Goal: Task Accomplishment & Management: Manage account settings

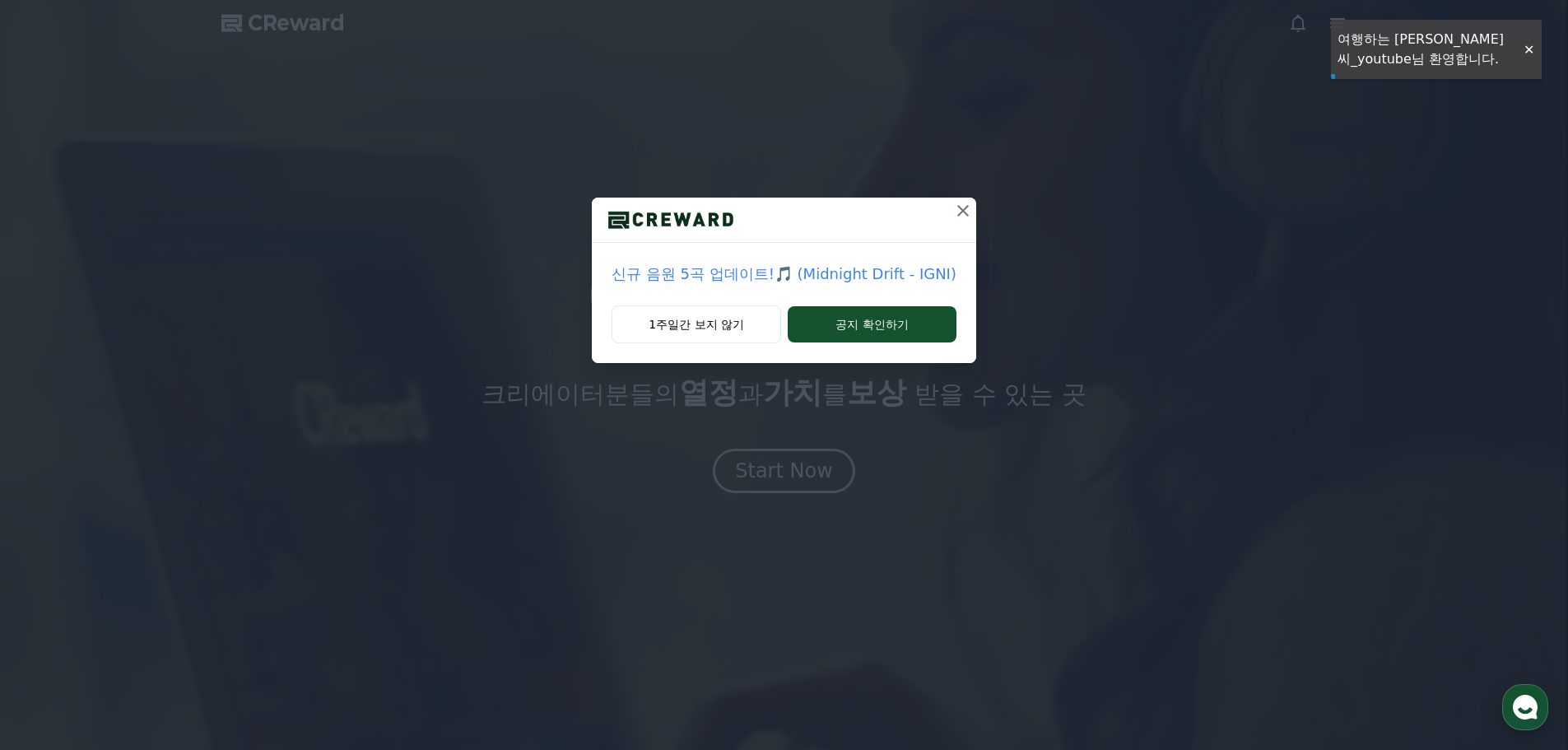
click at [959, 213] on icon at bounding box center [963, 210] width 11 height 11
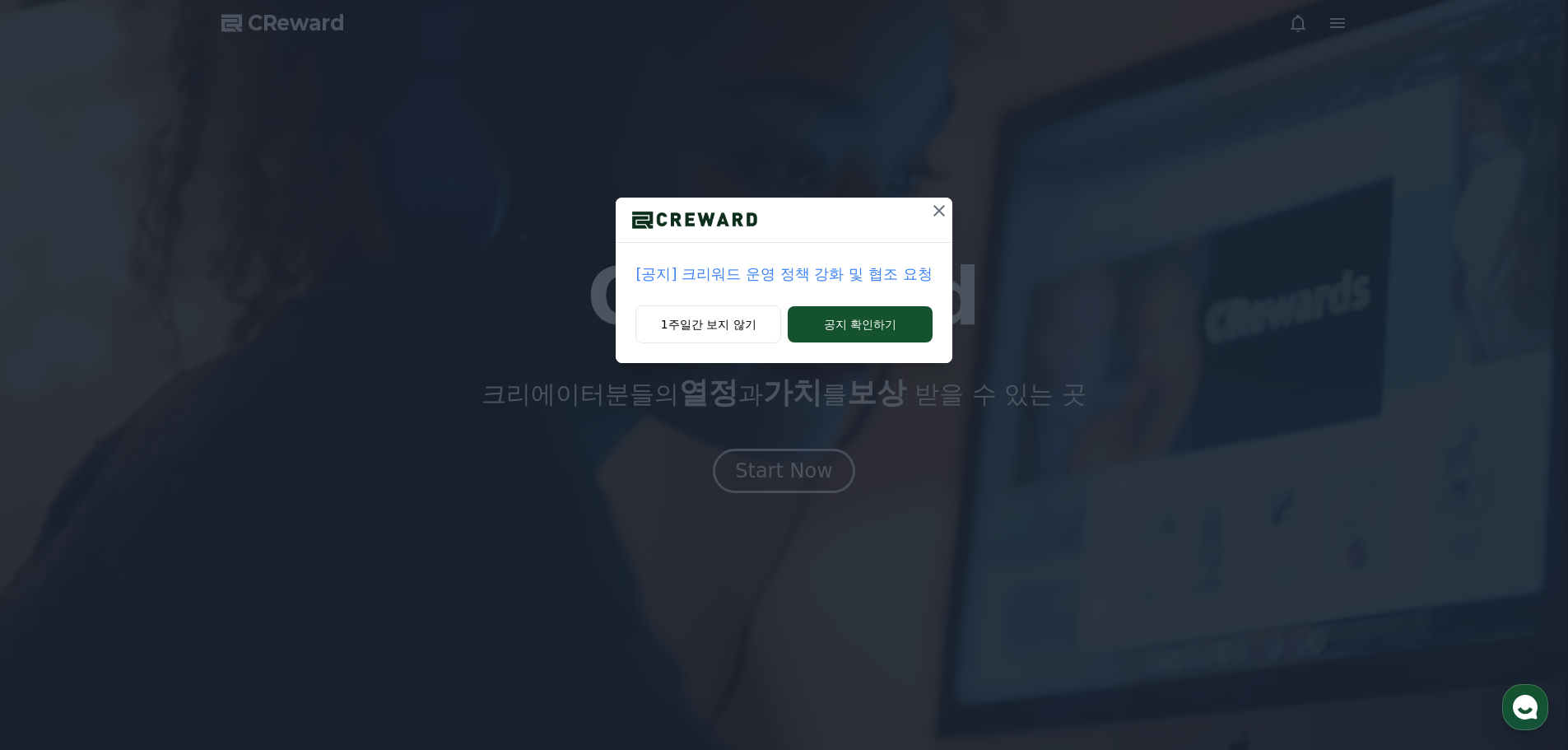
click at [944, 213] on icon at bounding box center [939, 210] width 20 height 20
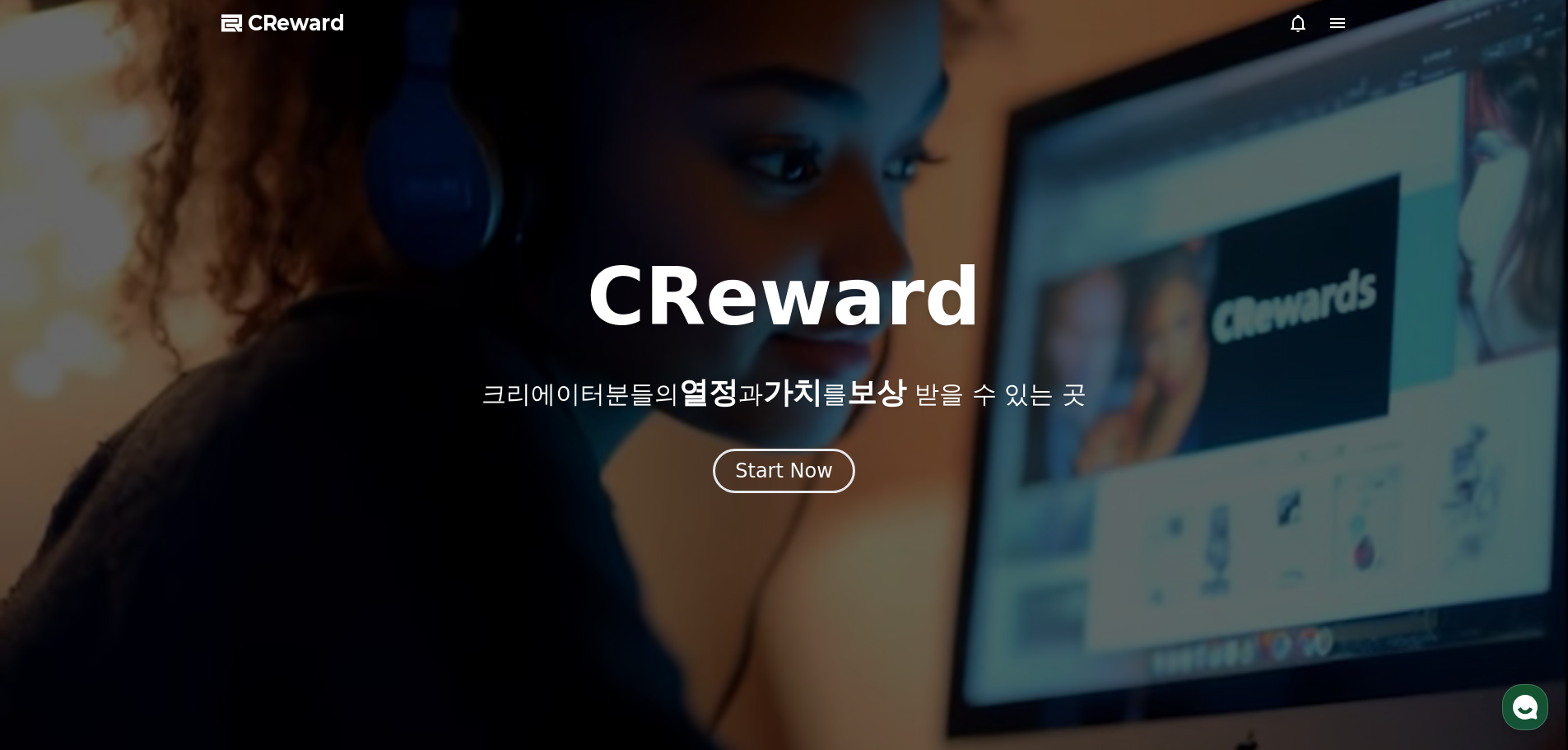
click at [1338, 14] on icon at bounding box center [1338, 23] width 20 height 20
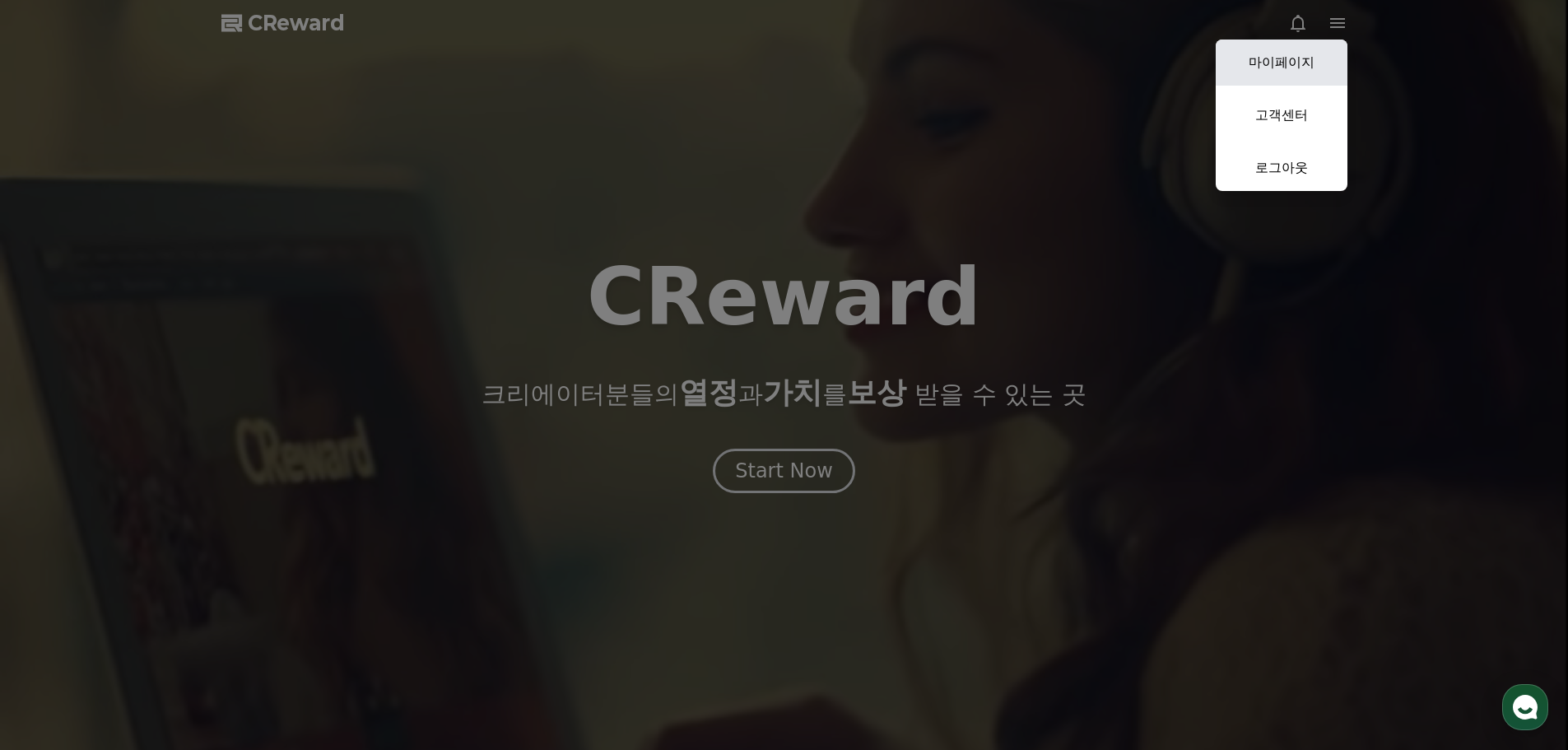
click at [1262, 76] on link "마이페이지" at bounding box center [1281, 62] width 132 height 46
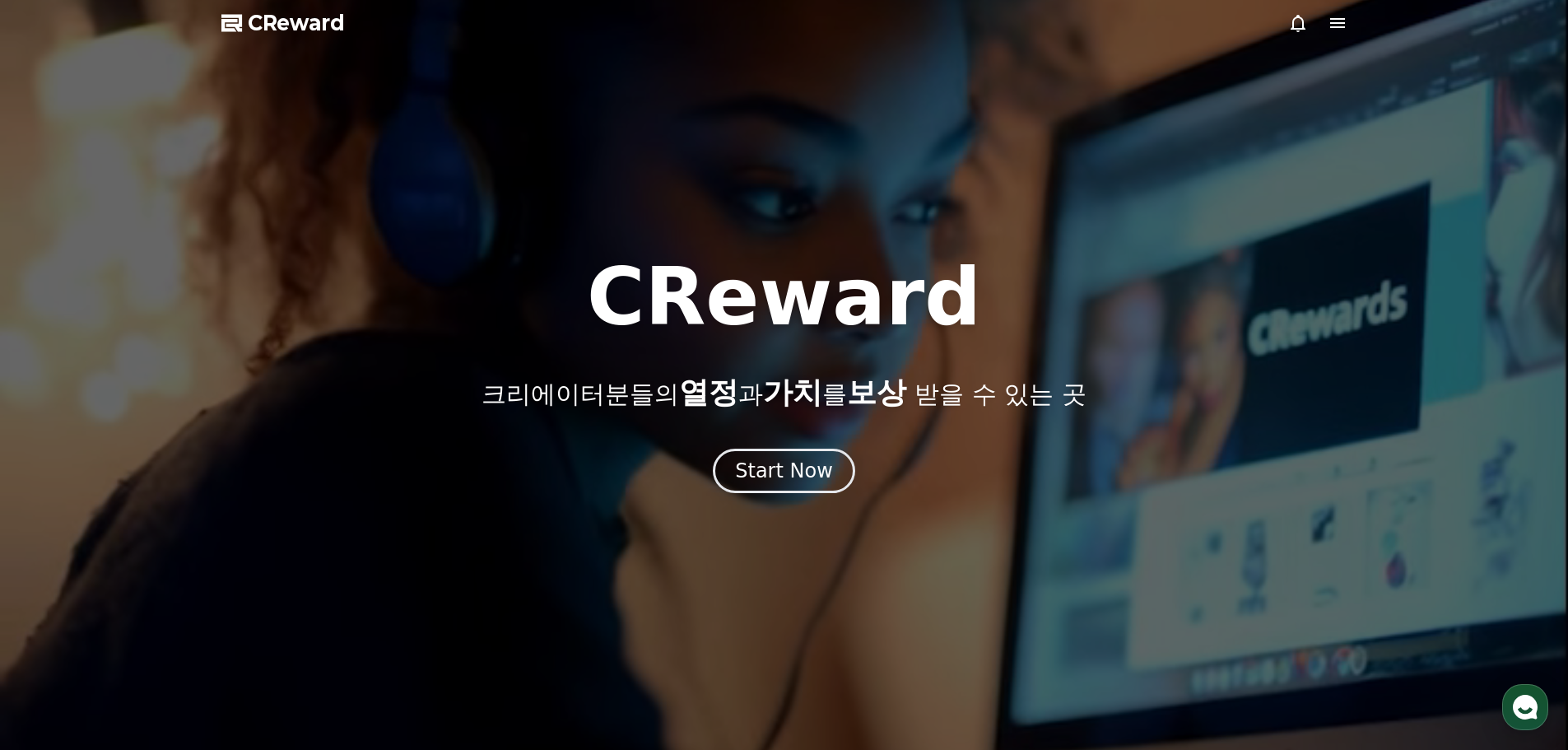
select select "**********"
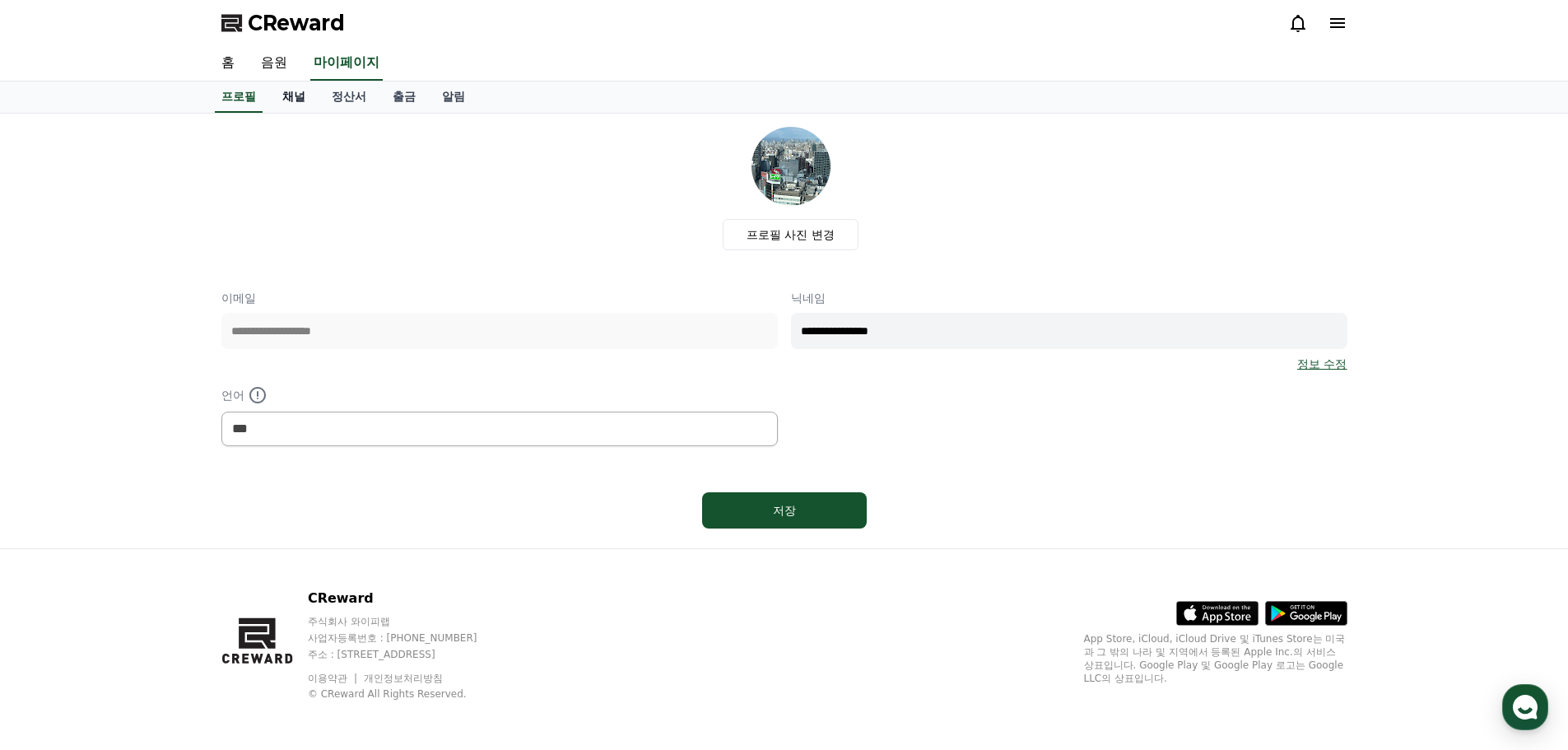
click at [276, 103] on link "채널" at bounding box center [294, 97] width 50 height 31
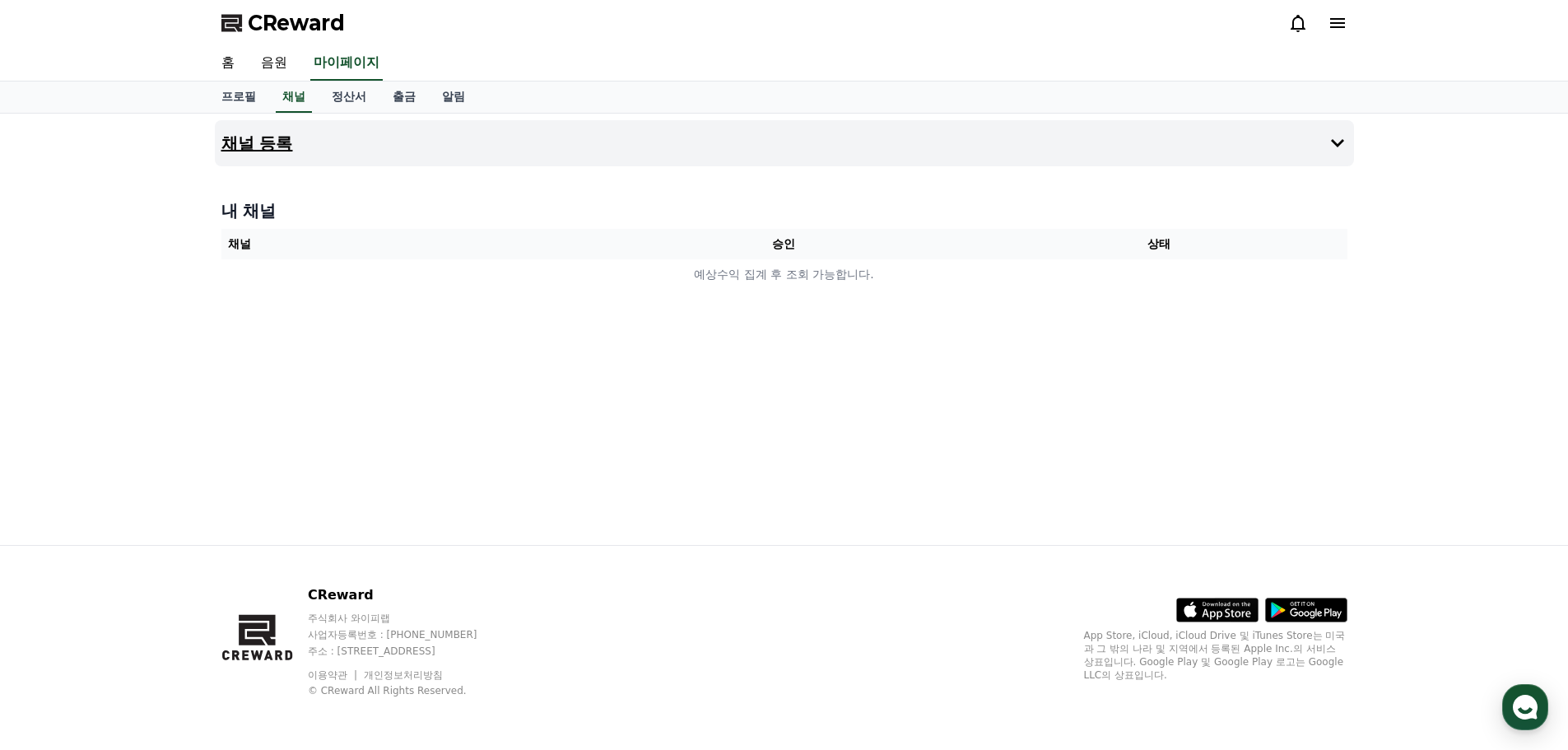
click at [272, 140] on h4 "채널 등록" at bounding box center [257, 143] width 72 height 18
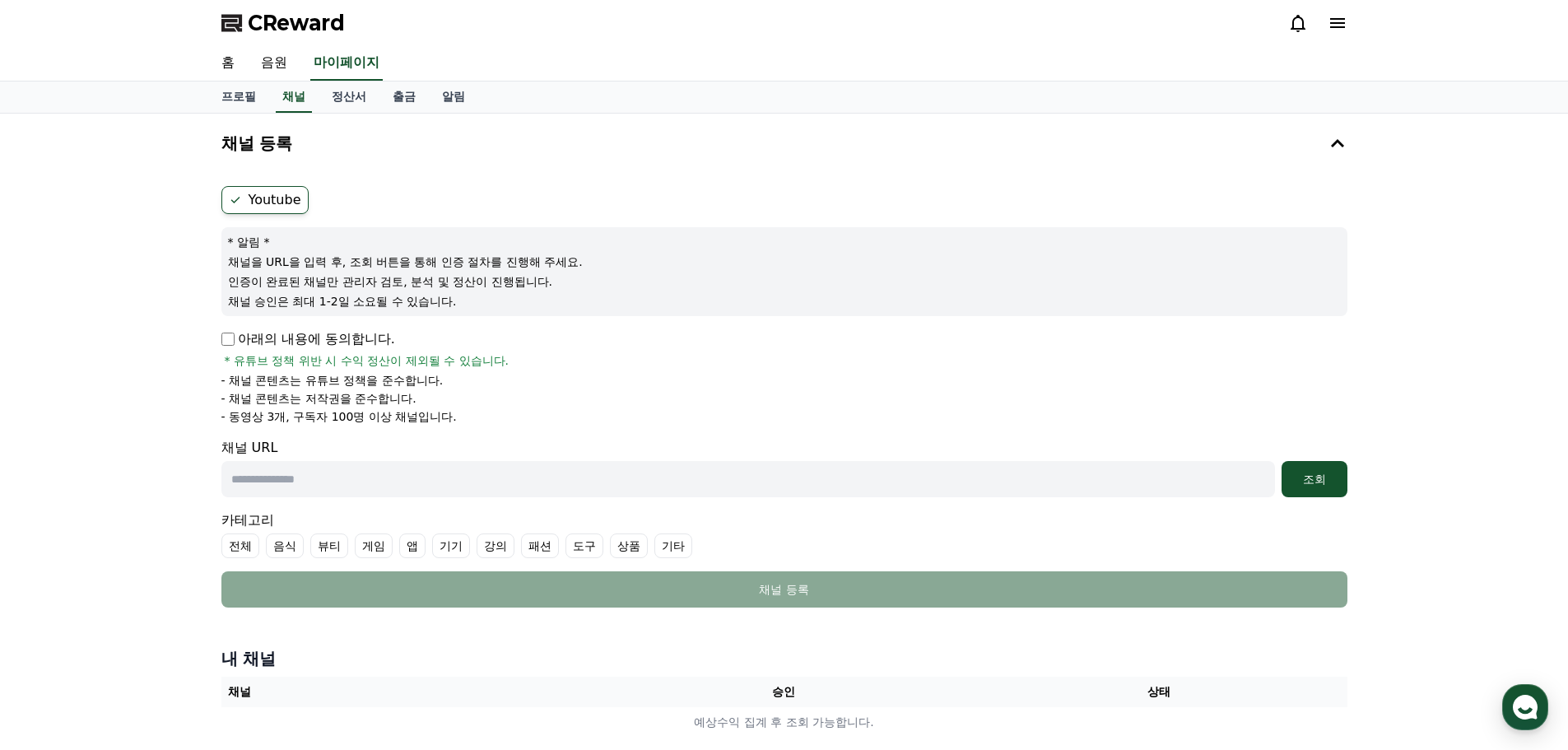
click at [249, 334] on p "아래의 내용에 동의합니다." at bounding box center [308, 339] width 174 height 20
click at [292, 485] on input "text" at bounding box center [748, 480] width 1053 height 37
paste input "**********"
type input "**********"
click at [1328, 474] on div "조회" at bounding box center [1314, 479] width 52 height 17
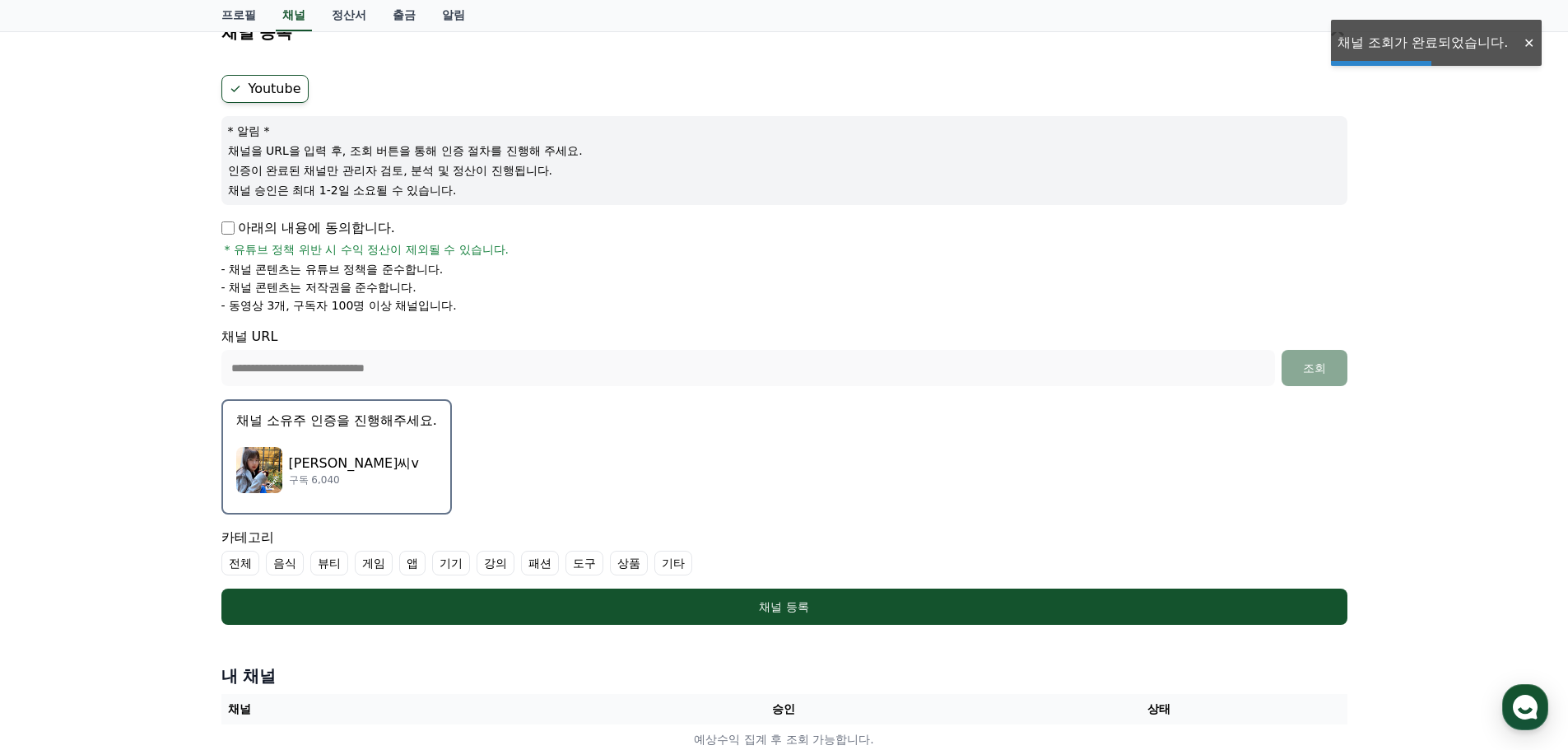
scroll to position [165, 0]
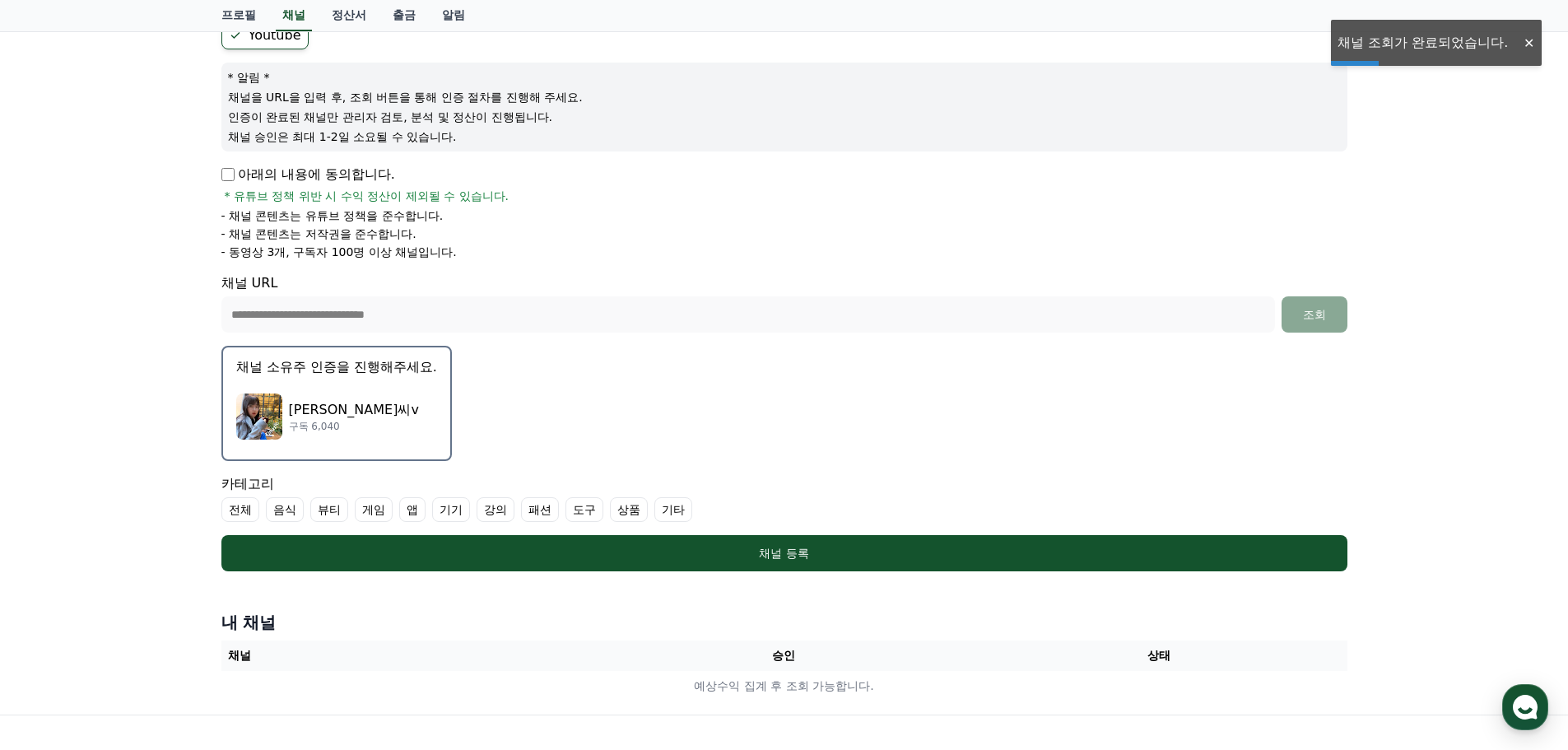
click at [342, 404] on div "[PERSON_NAME]씨v 구독 6,040" at bounding box center [337, 417] width 201 height 66
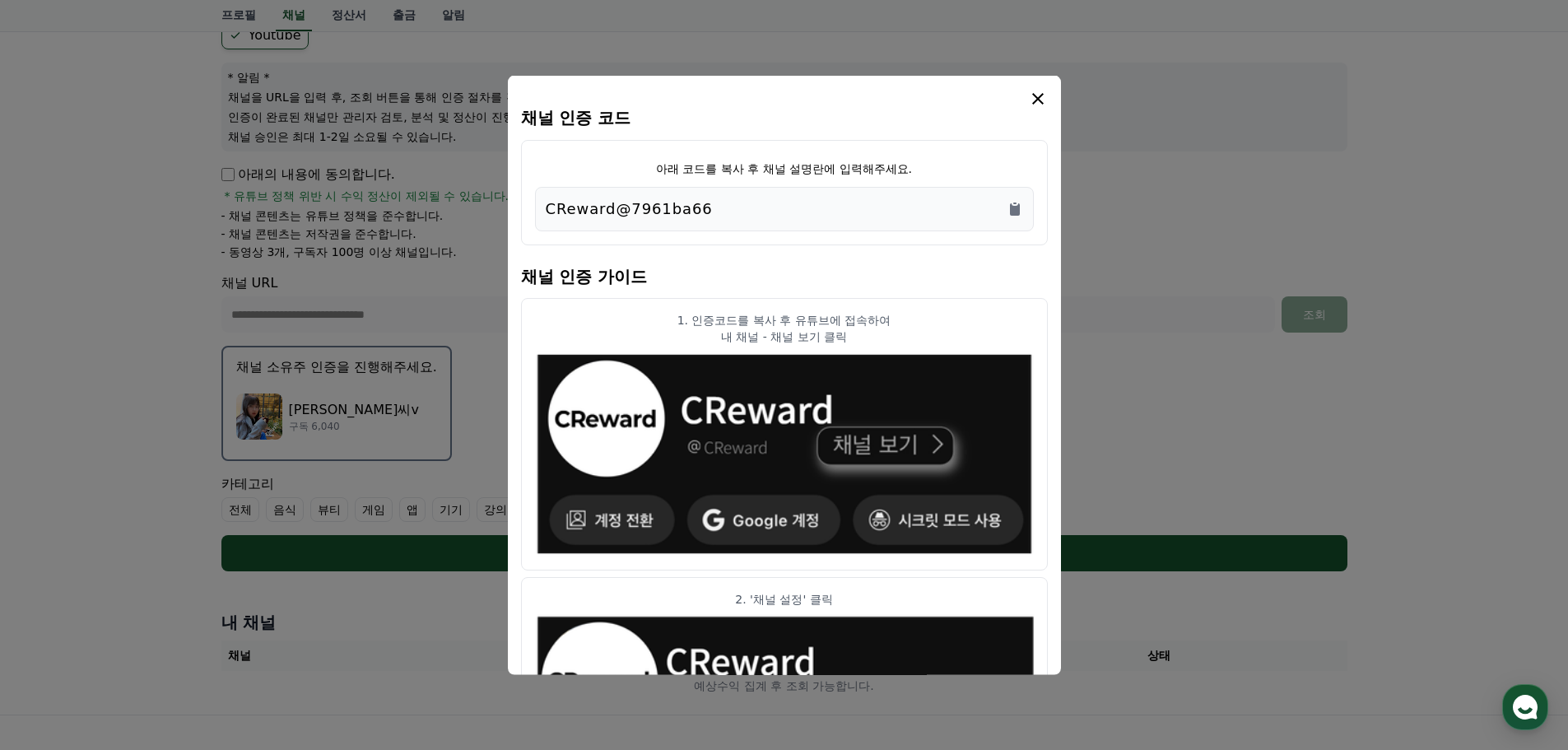
click at [727, 215] on div "CReward@7961ba66" at bounding box center [784, 208] width 477 height 23
click at [692, 210] on p "CReward@7961ba66" at bounding box center [630, 208] width 167 height 23
click at [1019, 201] on icon "Copy to clipboard" at bounding box center [1014, 208] width 17 height 17
click at [1036, 103] on icon "modal" at bounding box center [1038, 98] width 20 height 20
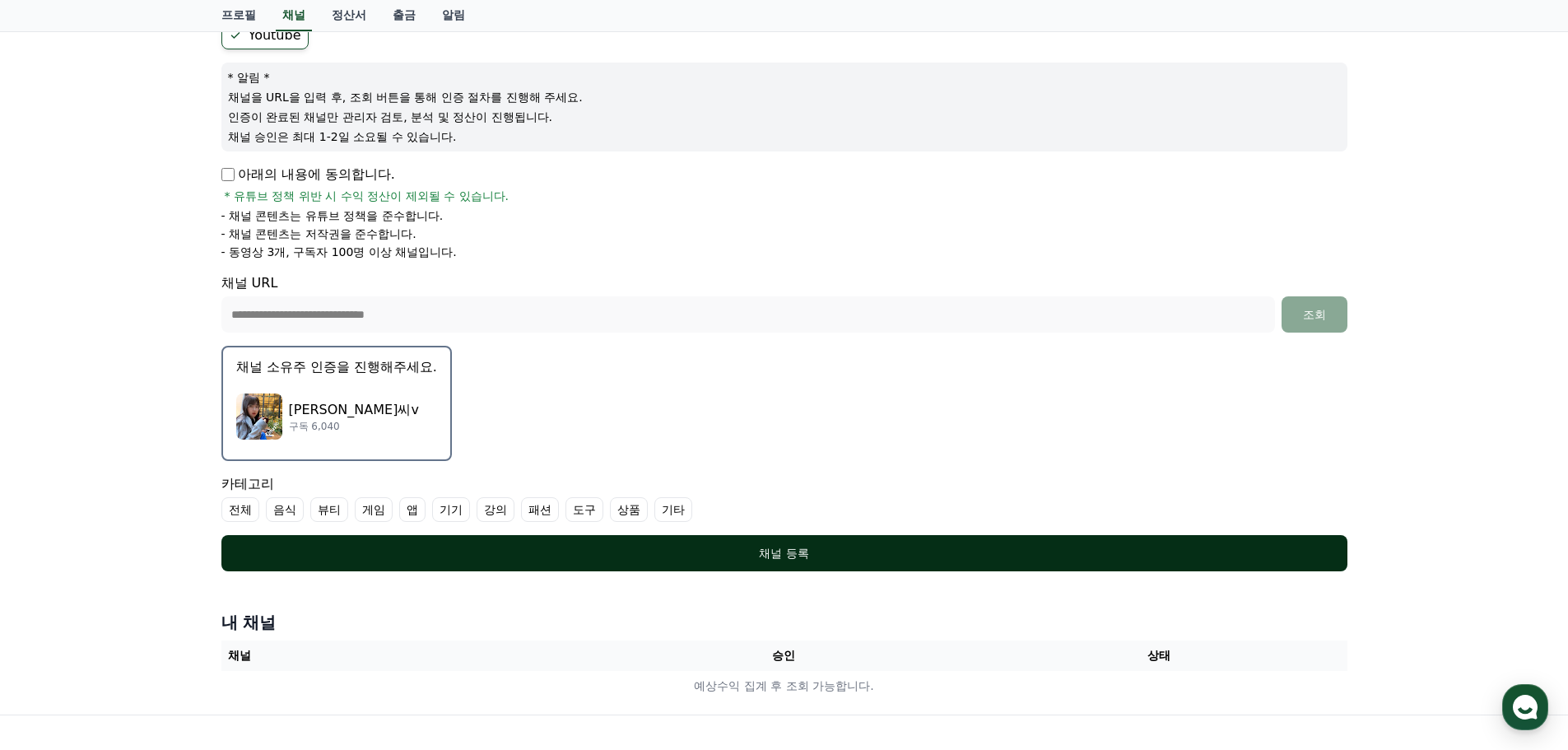
click at [480, 556] on div "채널 등록" at bounding box center [785, 553] width 1060 height 17
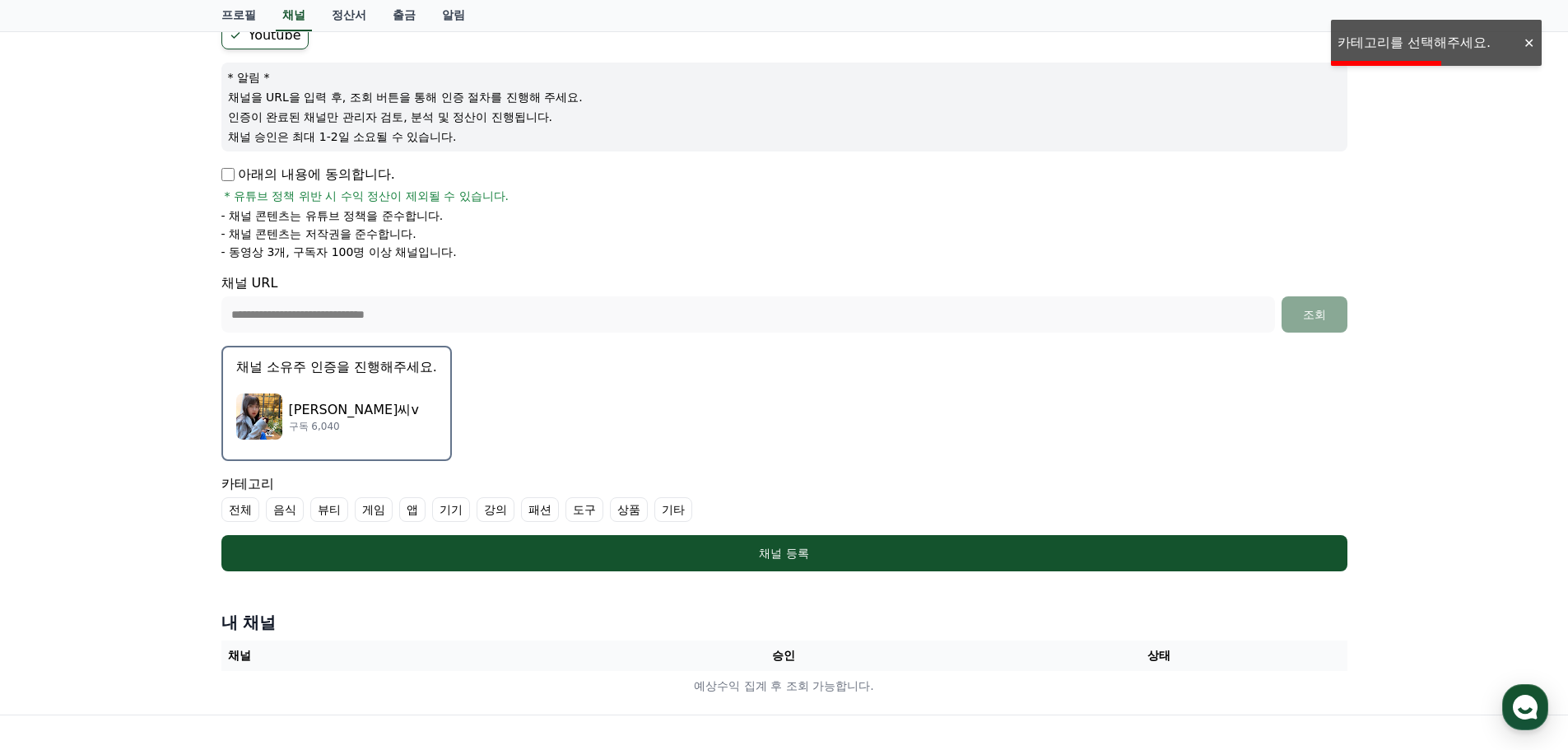
click at [243, 508] on label "전체" at bounding box center [240, 509] width 37 height 24
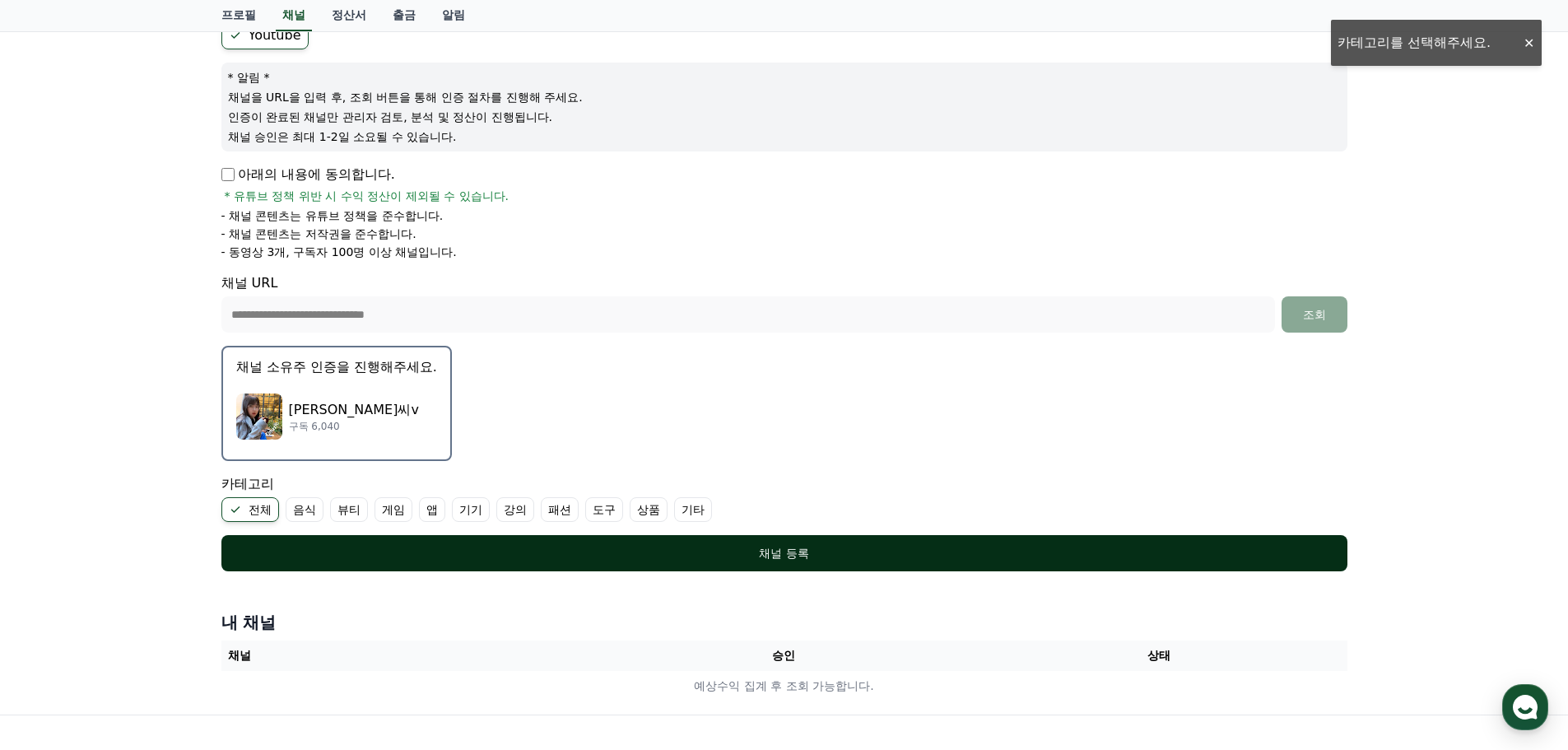
click at [471, 542] on button "채널 등록" at bounding box center [784, 554] width 1126 height 37
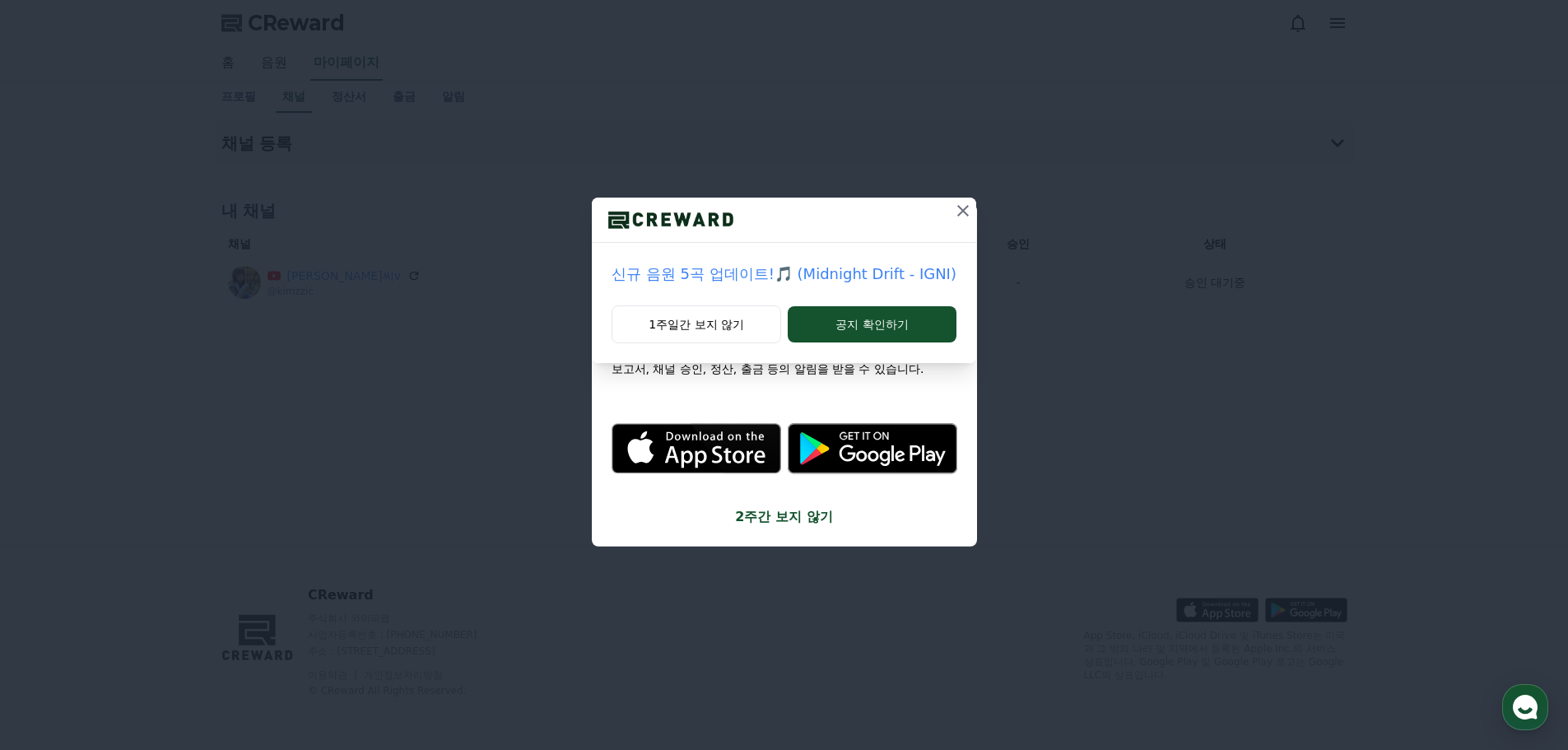
click at [960, 216] on icon at bounding box center [963, 210] width 20 height 20
click at [937, 213] on icon at bounding box center [938, 210] width 11 height 11
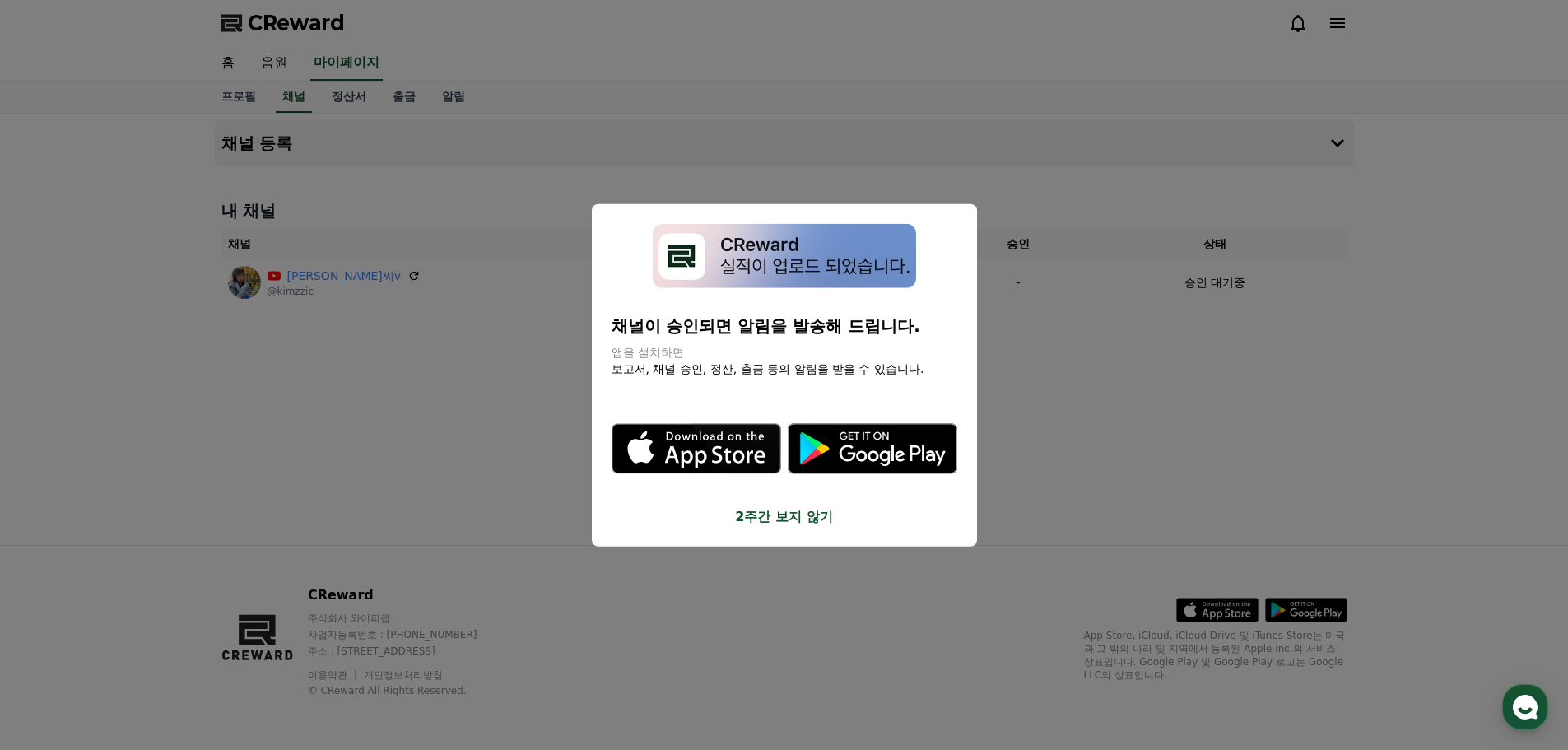
click at [768, 520] on button "2주간 보지 않기" at bounding box center [784, 516] width 345 height 20
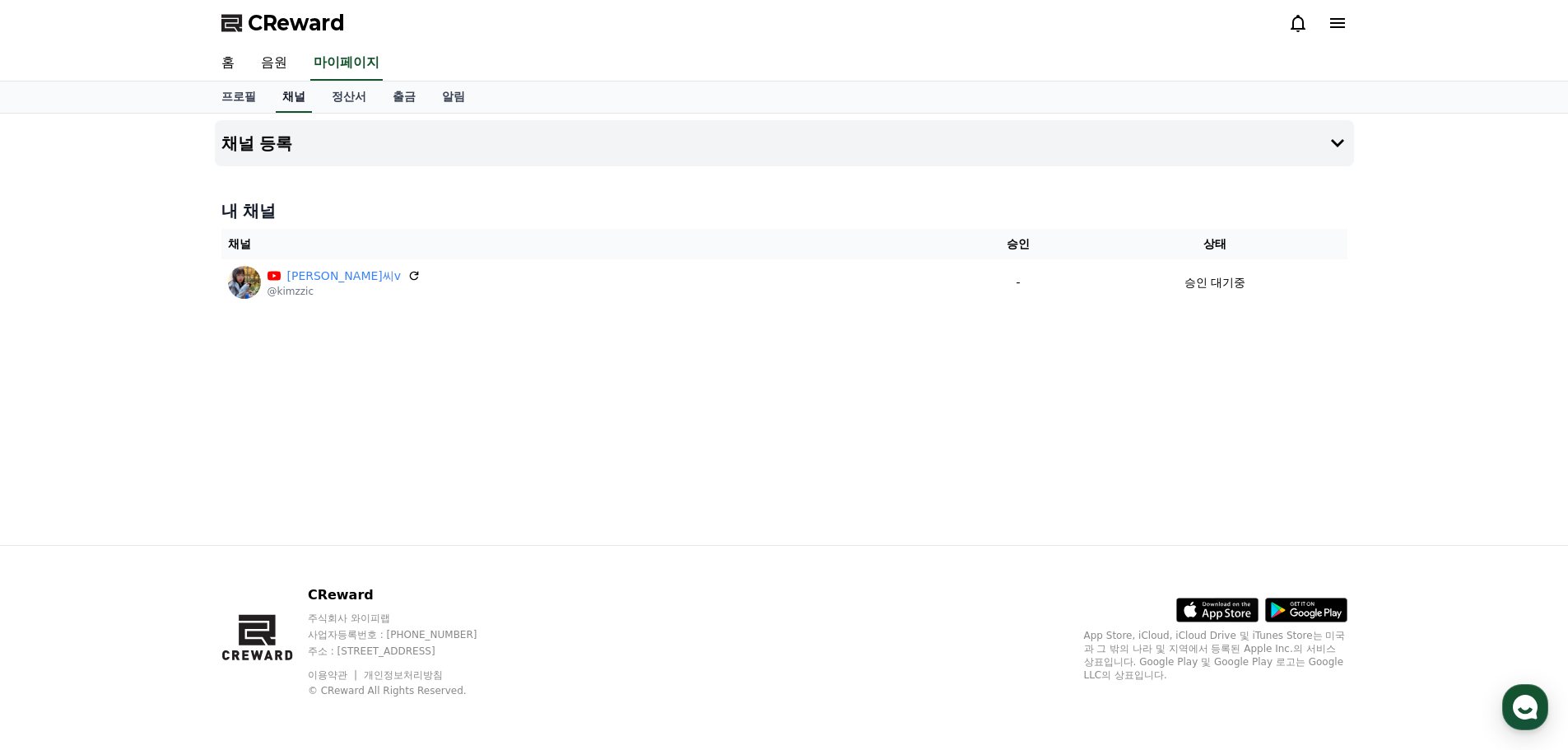
click at [294, 103] on link "채널" at bounding box center [294, 97] width 37 height 31
click at [289, 22] on span "CReward" at bounding box center [296, 23] width 97 height 26
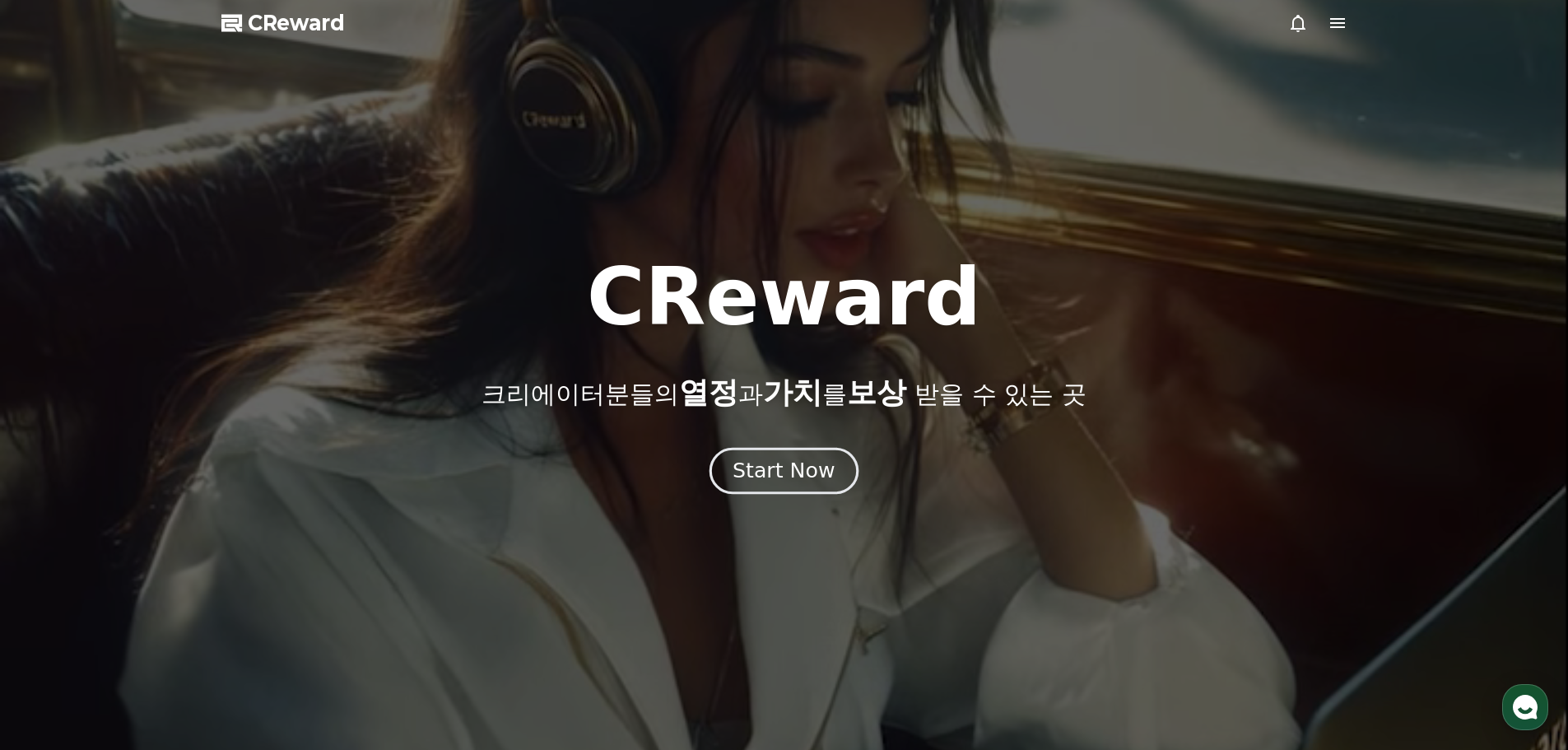
click at [759, 471] on div "Start Now" at bounding box center [783, 471] width 102 height 28
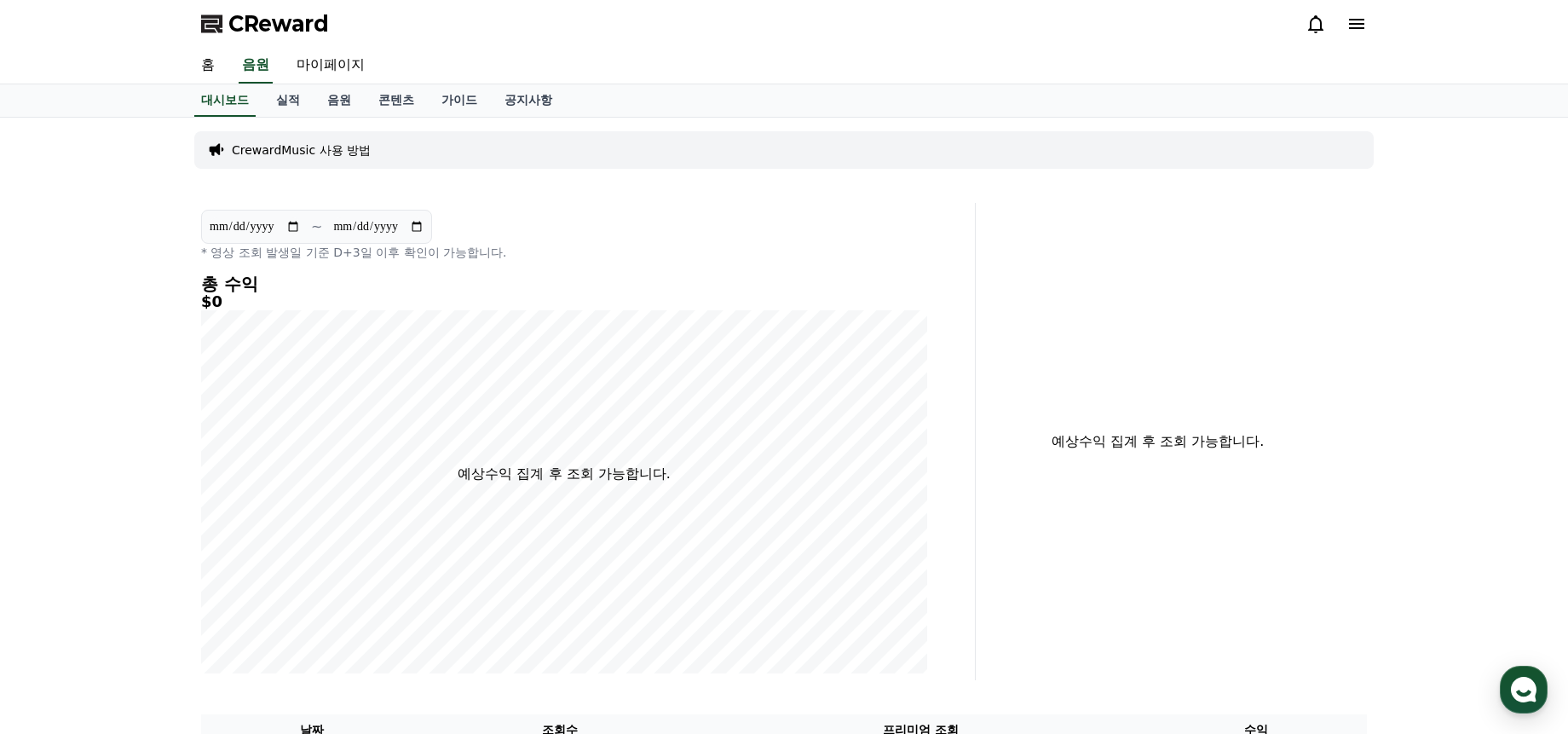
click at [1349, 23] on icon at bounding box center [1356, 23] width 15 height 10
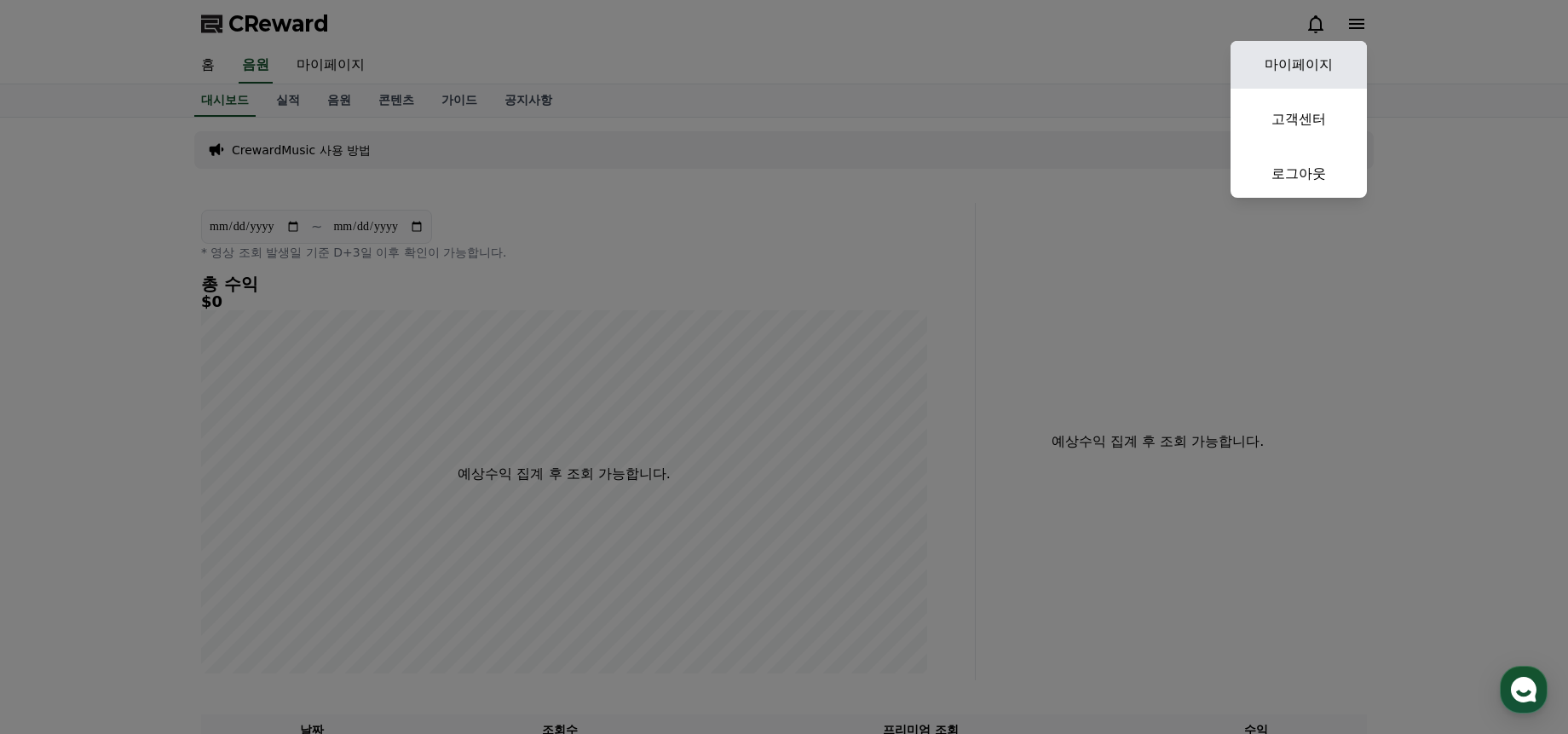
click at [1285, 74] on link "마이페이지" at bounding box center [1298, 64] width 136 height 48
select select "**********"
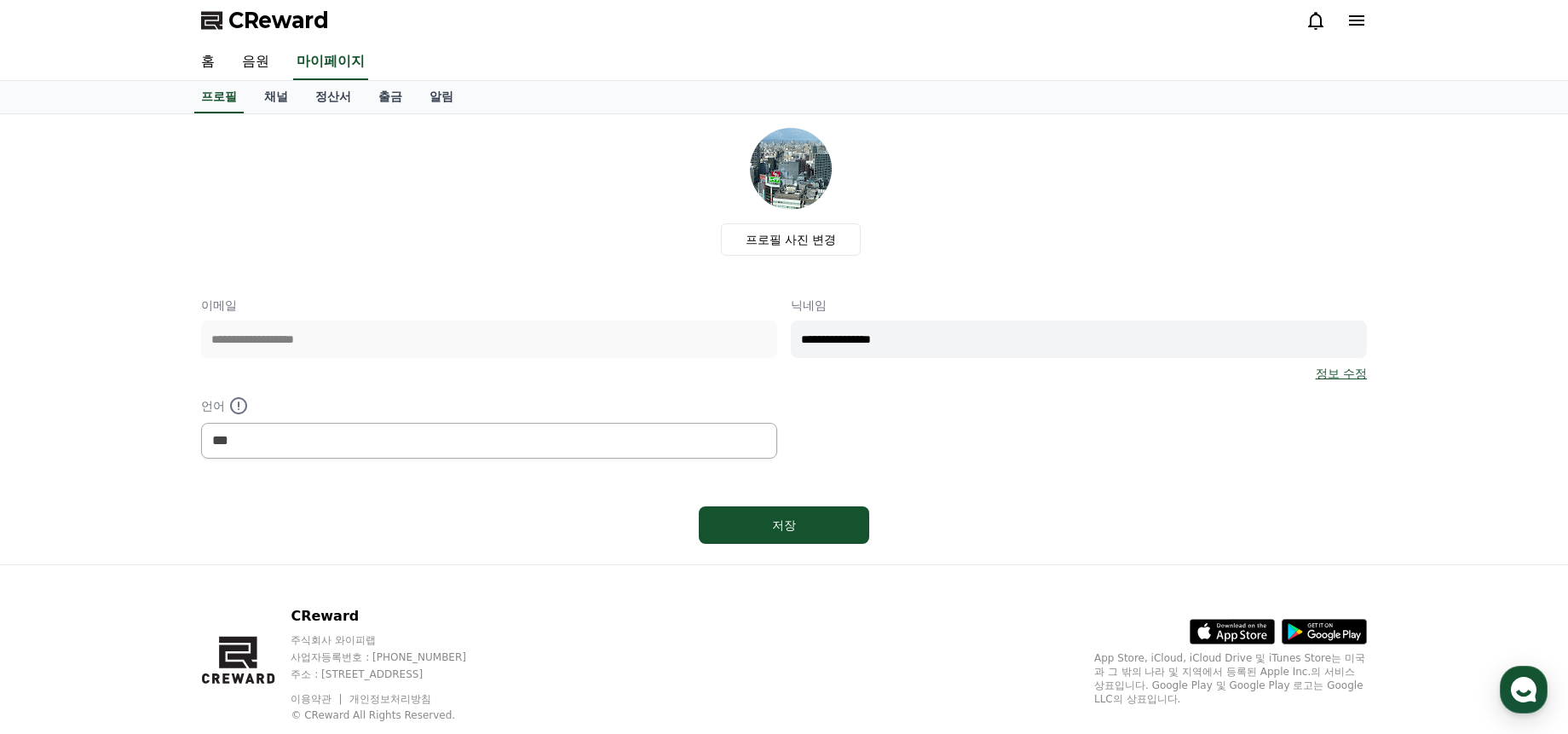
scroll to position [46, 0]
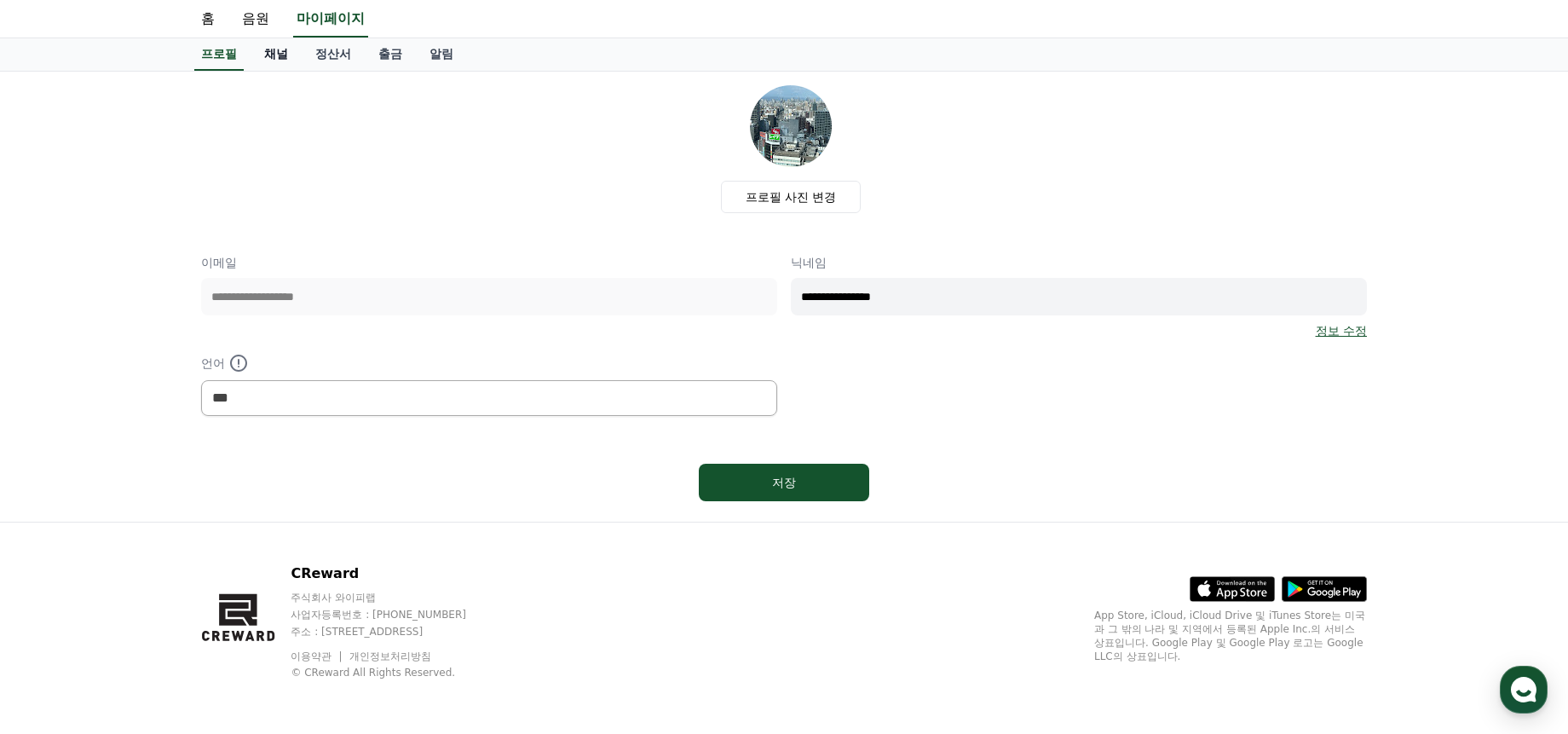
click at [264, 41] on link "채널" at bounding box center [276, 54] width 51 height 33
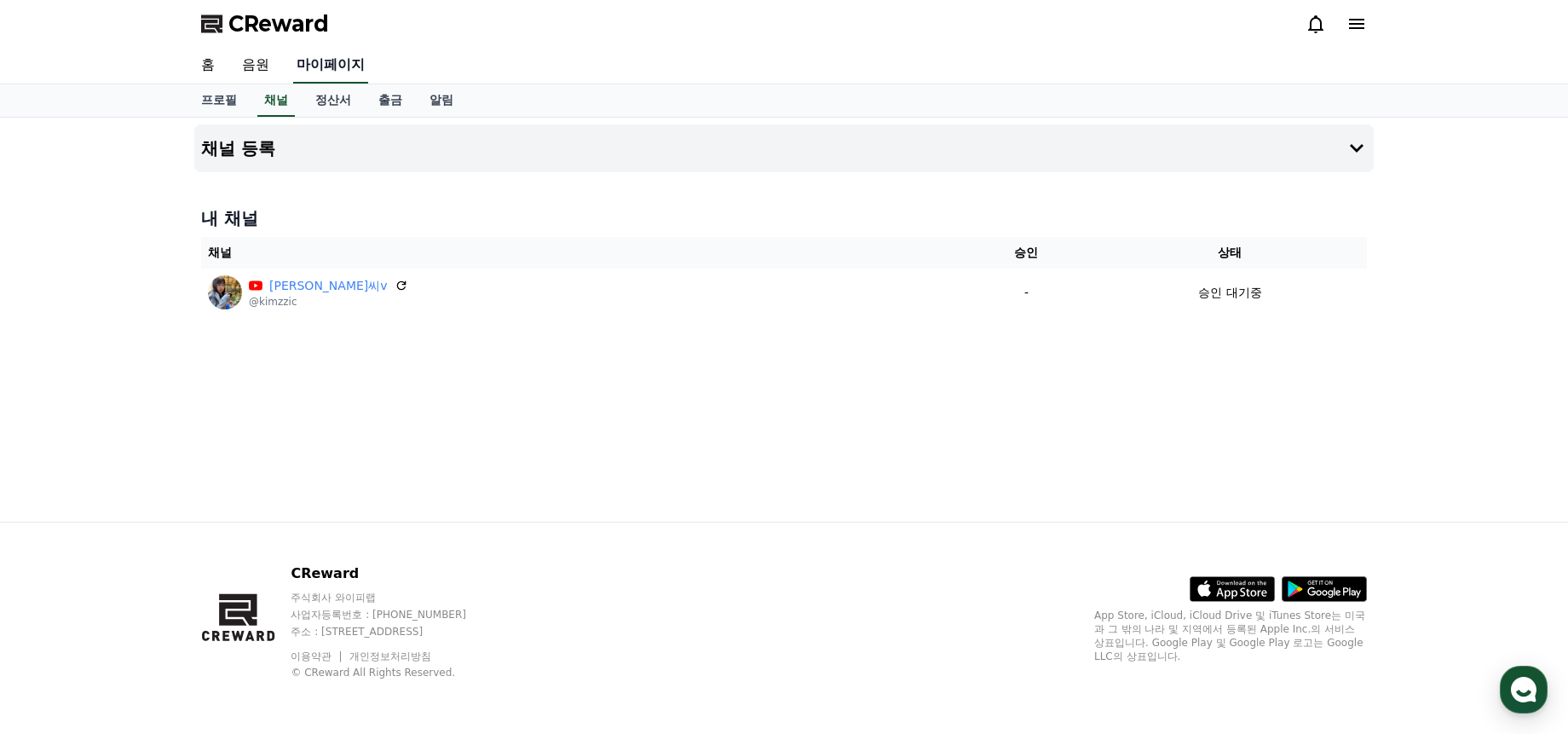
click at [332, 67] on link "마이페이지" at bounding box center [330, 66] width 75 height 36
select select "**********"
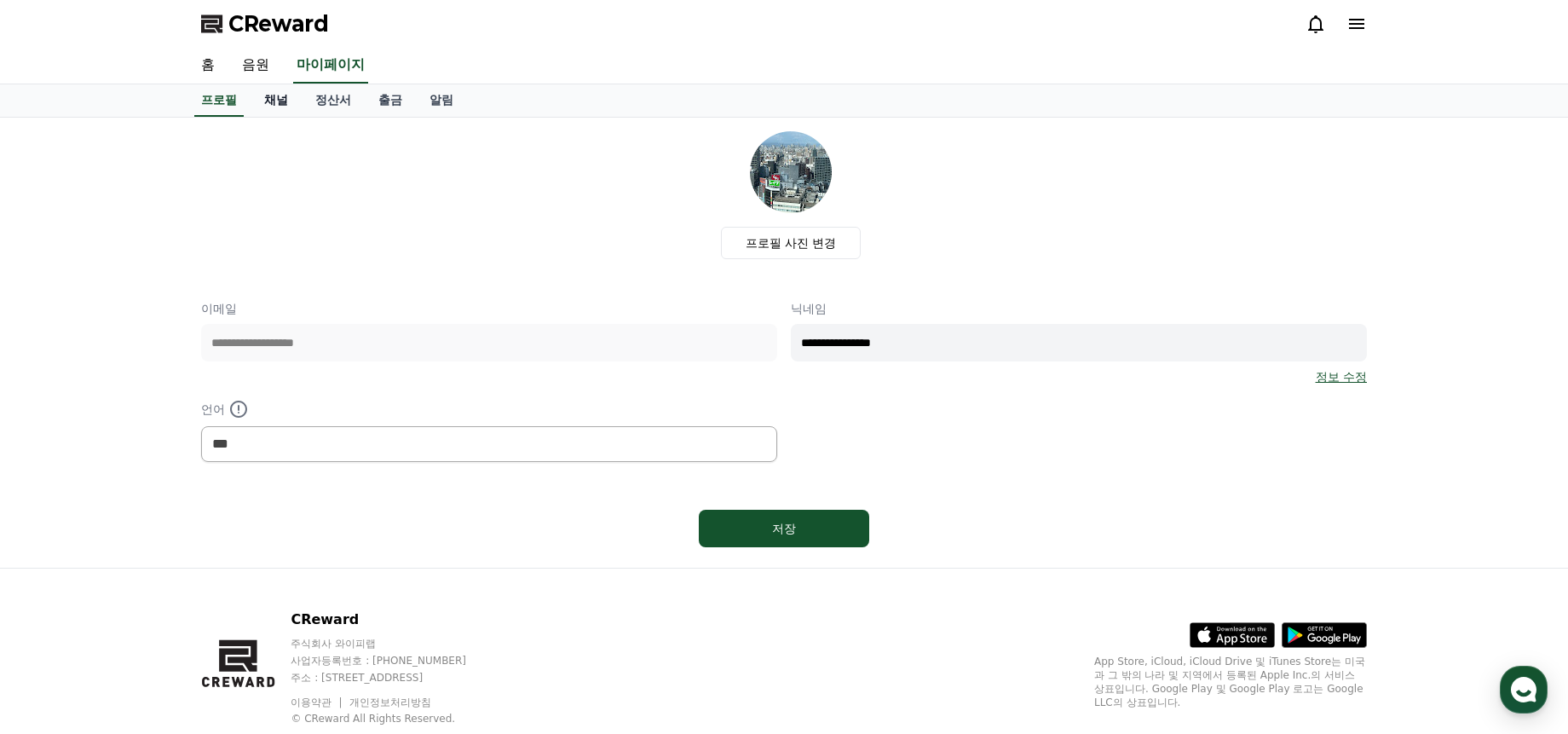
click at [275, 97] on link "채널" at bounding box center [276, 100] width 51 height 33
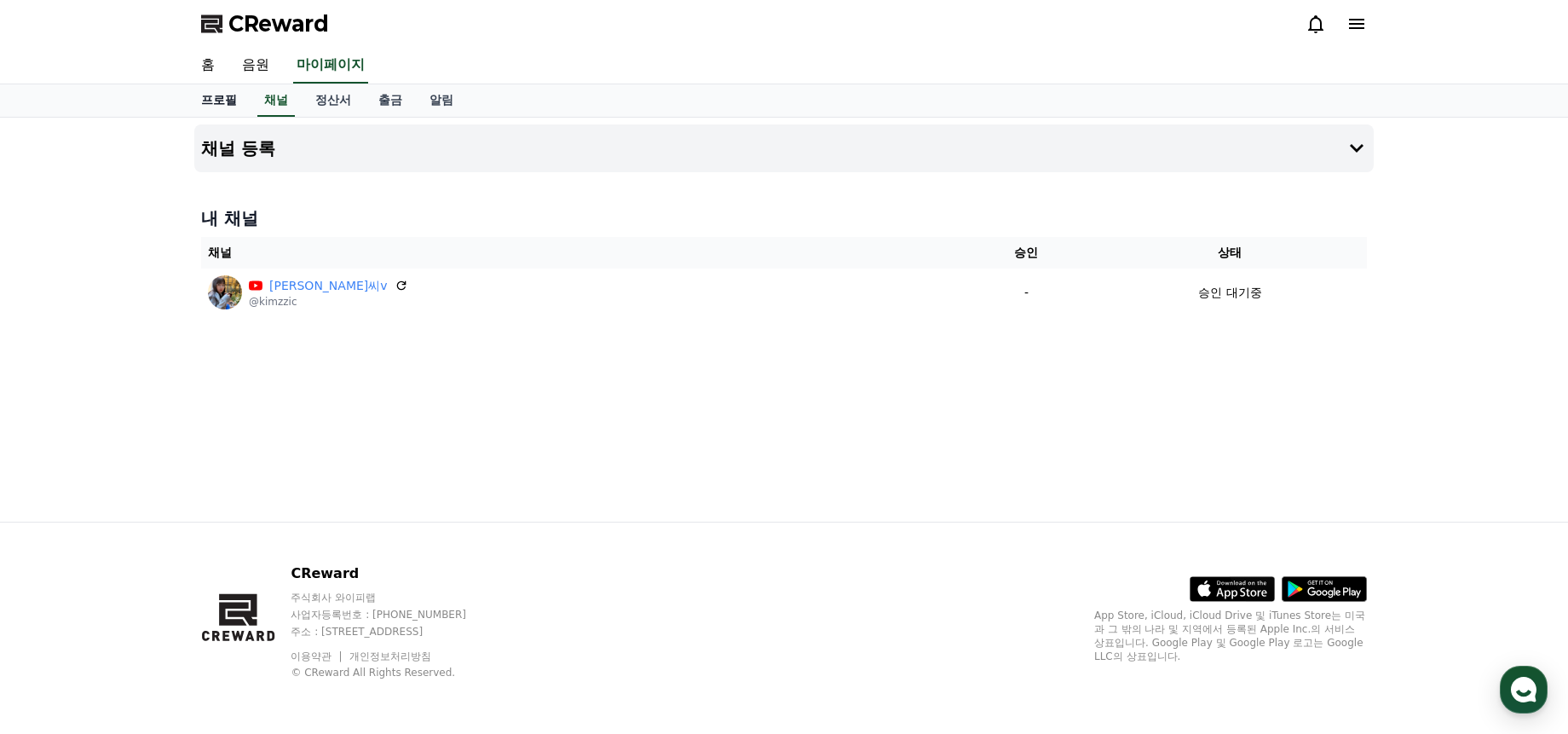
click at [211, 105] on link "프로필" at bounding box center [219, 100] width 63 height 33
select select "**********"
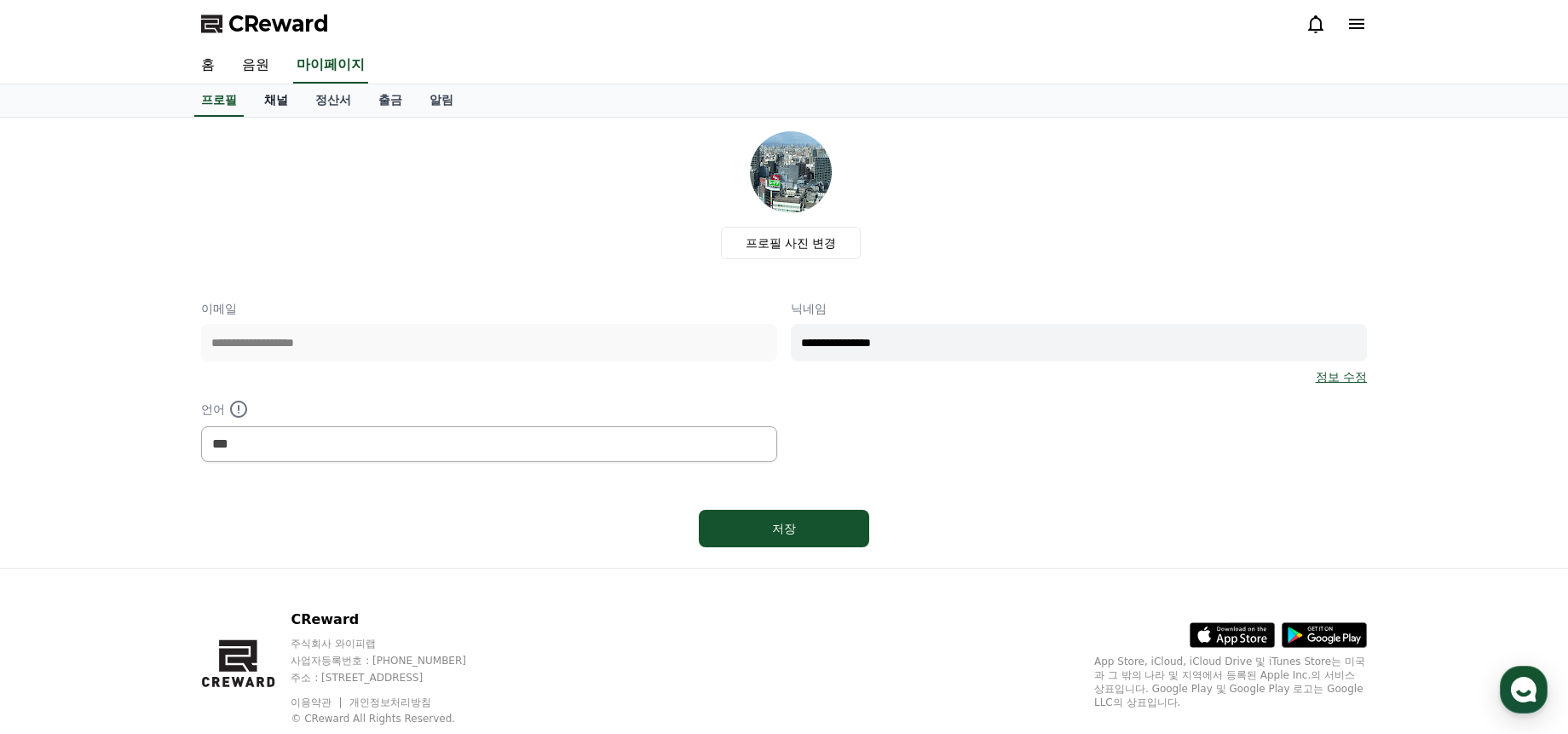
click at [278, 112] on link "채널" at bounding box center [276, 100] width 51 height 33
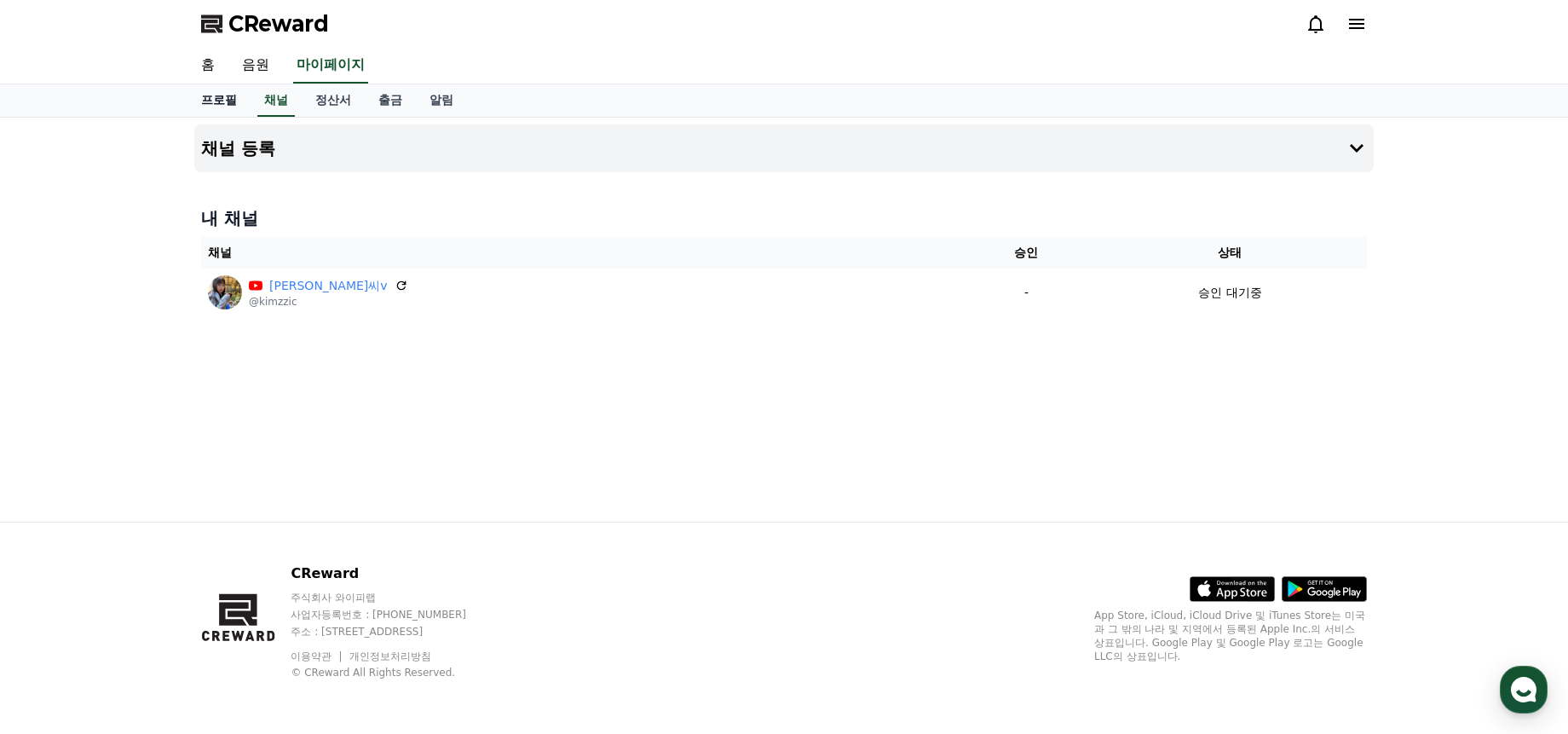
click at [218, 107] on link "프로필" at bounding box center [219, 100] width 63 height 33
select select "**********"
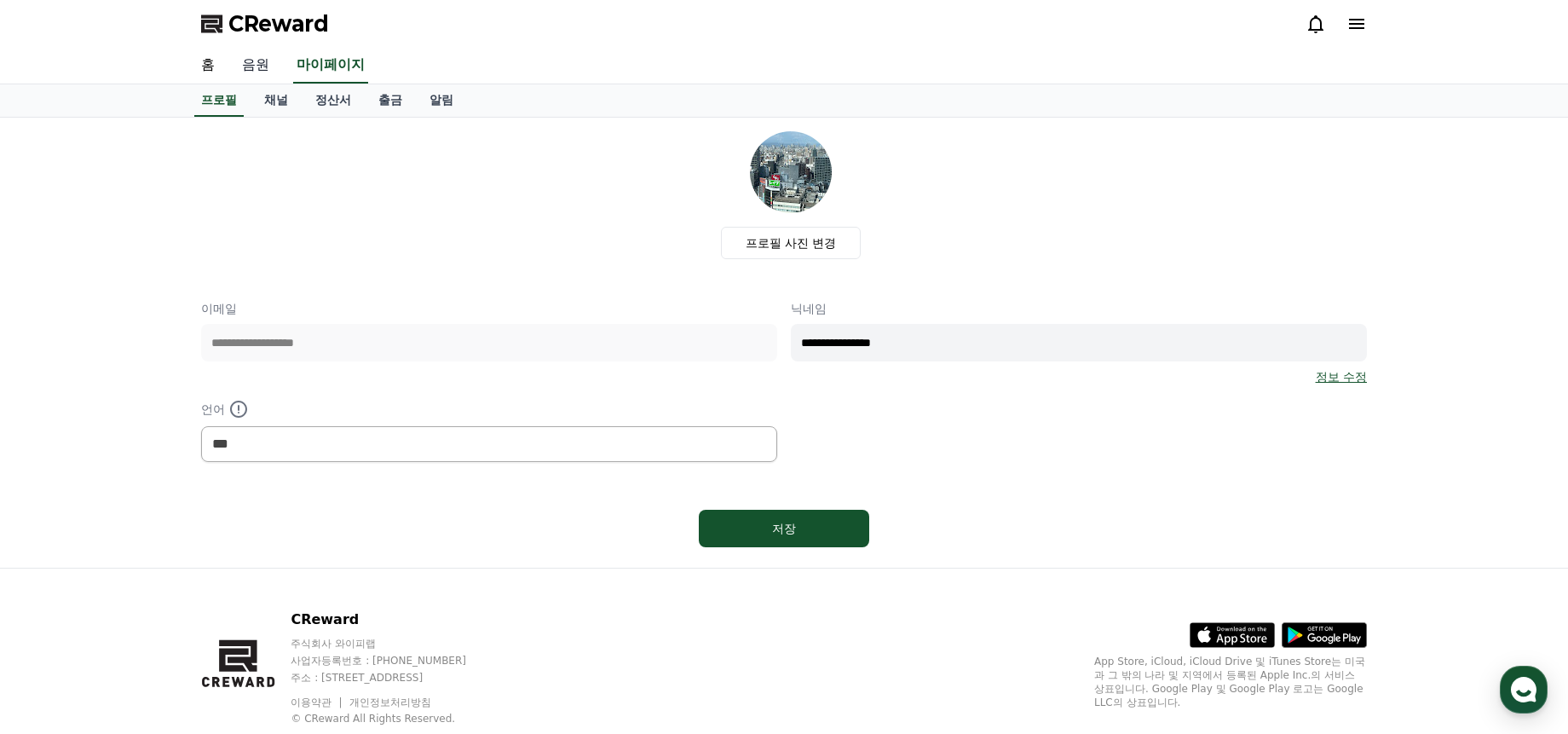
click at [256, 55] on link "음원" at bounding box center [255, 66] width 54 height 36
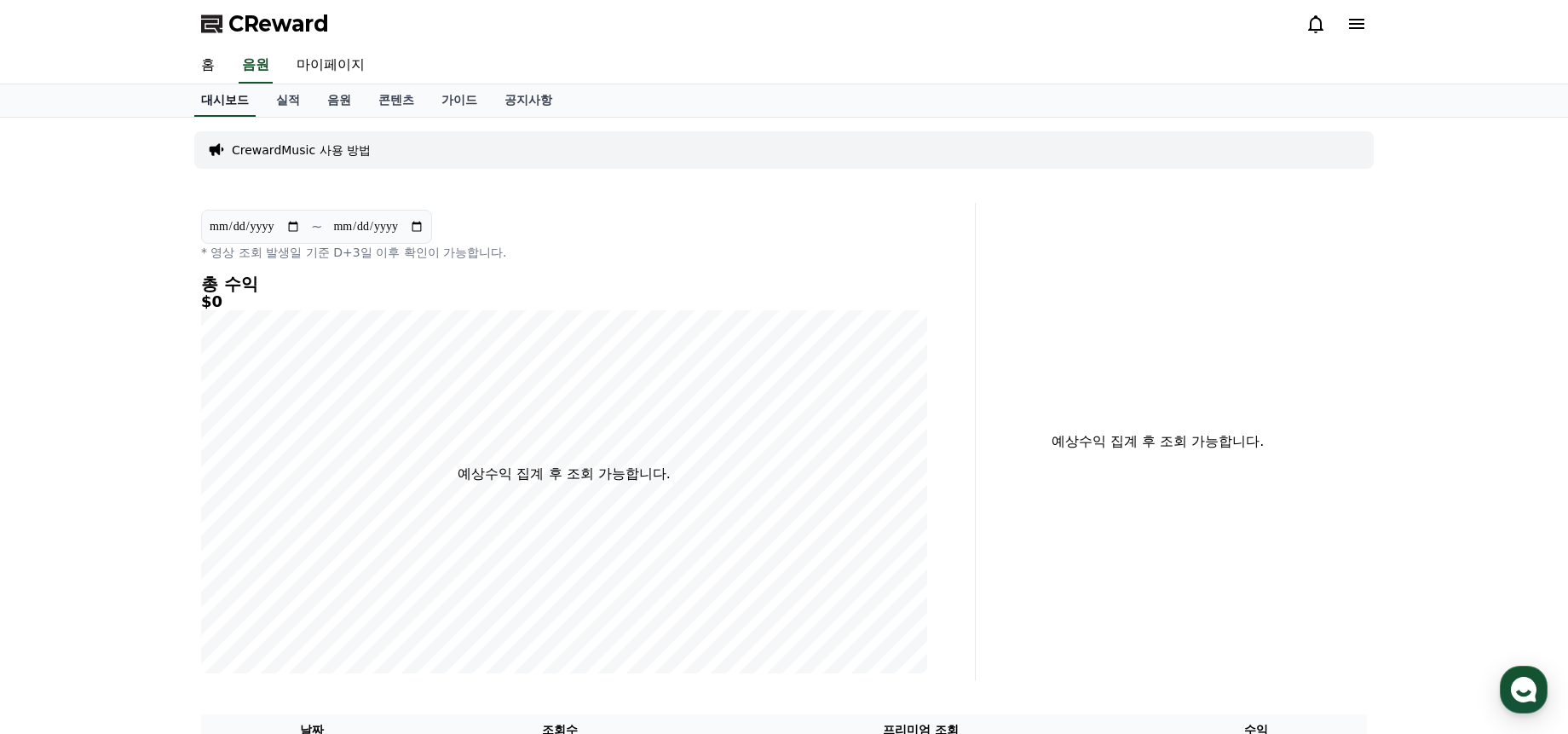
click at [210, 97] on link "대시보드" at bounding box center [225, 100] width 61 height 33
click at [205, 60] on link "홈" at bounding box center [208, 66] width 41 height 36
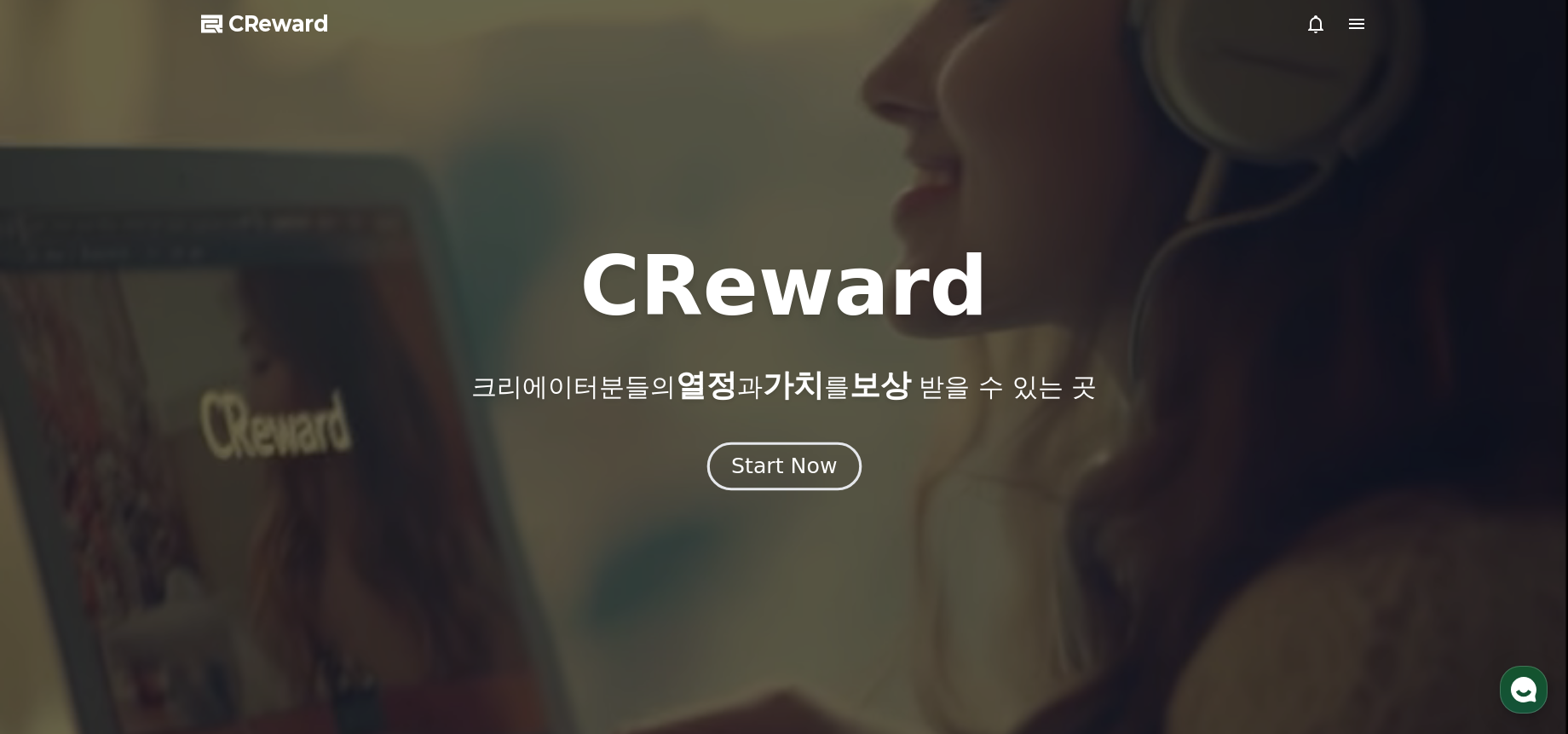
click at [853, 467] on button "Start Now" at bounding box center [784, 466] width 154 height 49
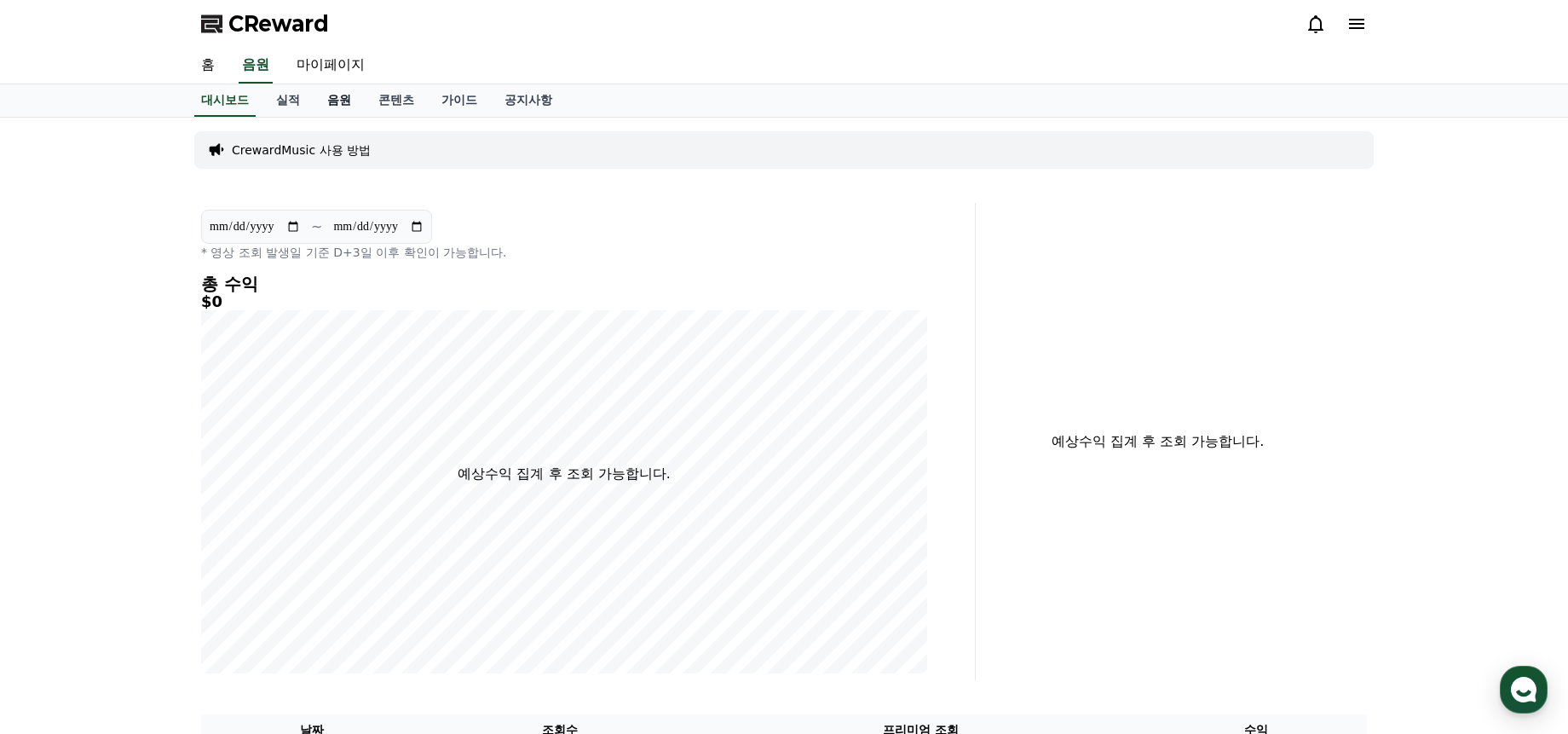
click at [329, 107] on link "음원" at bounding box center [339, 100] width 51 height 33
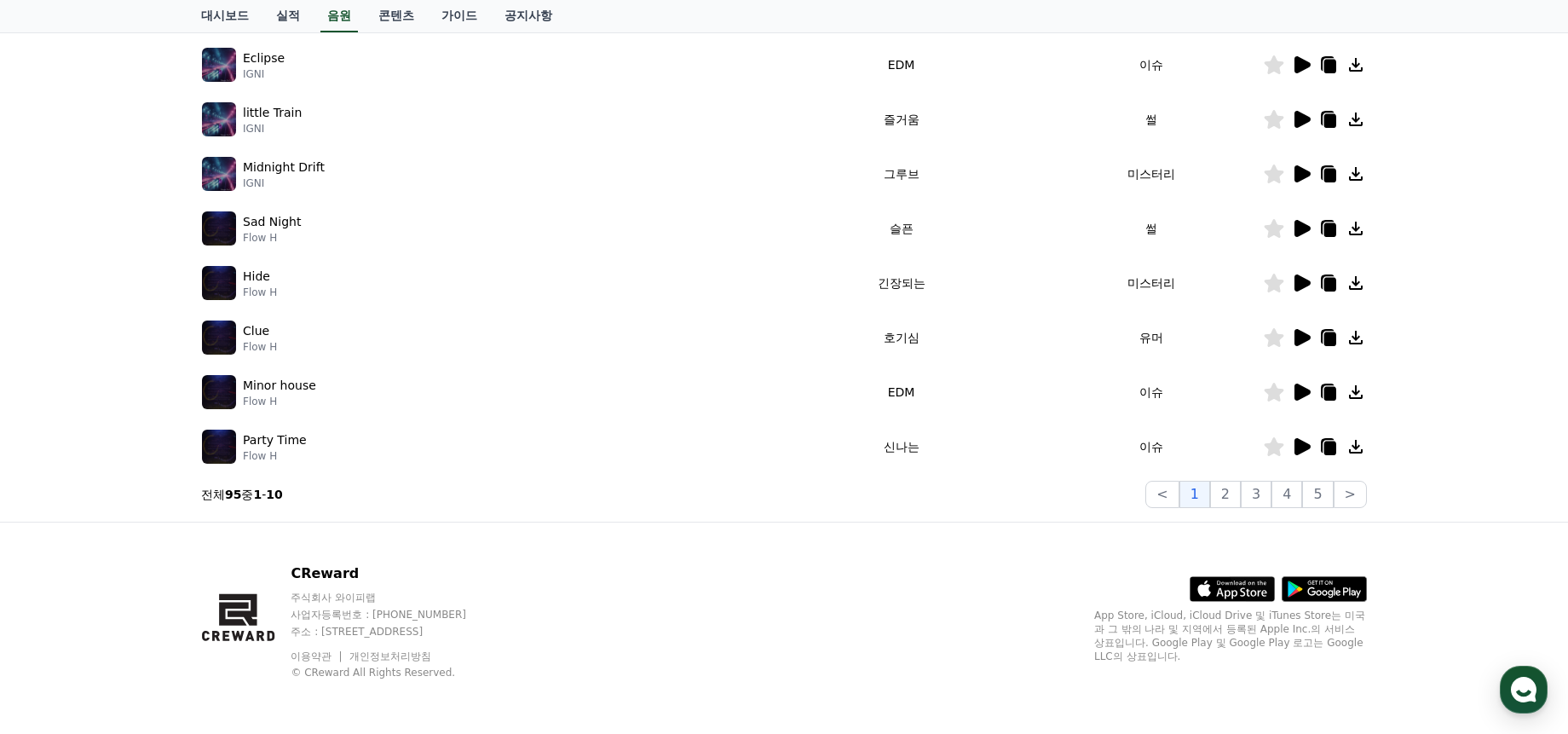
scroll to position [79, 0]
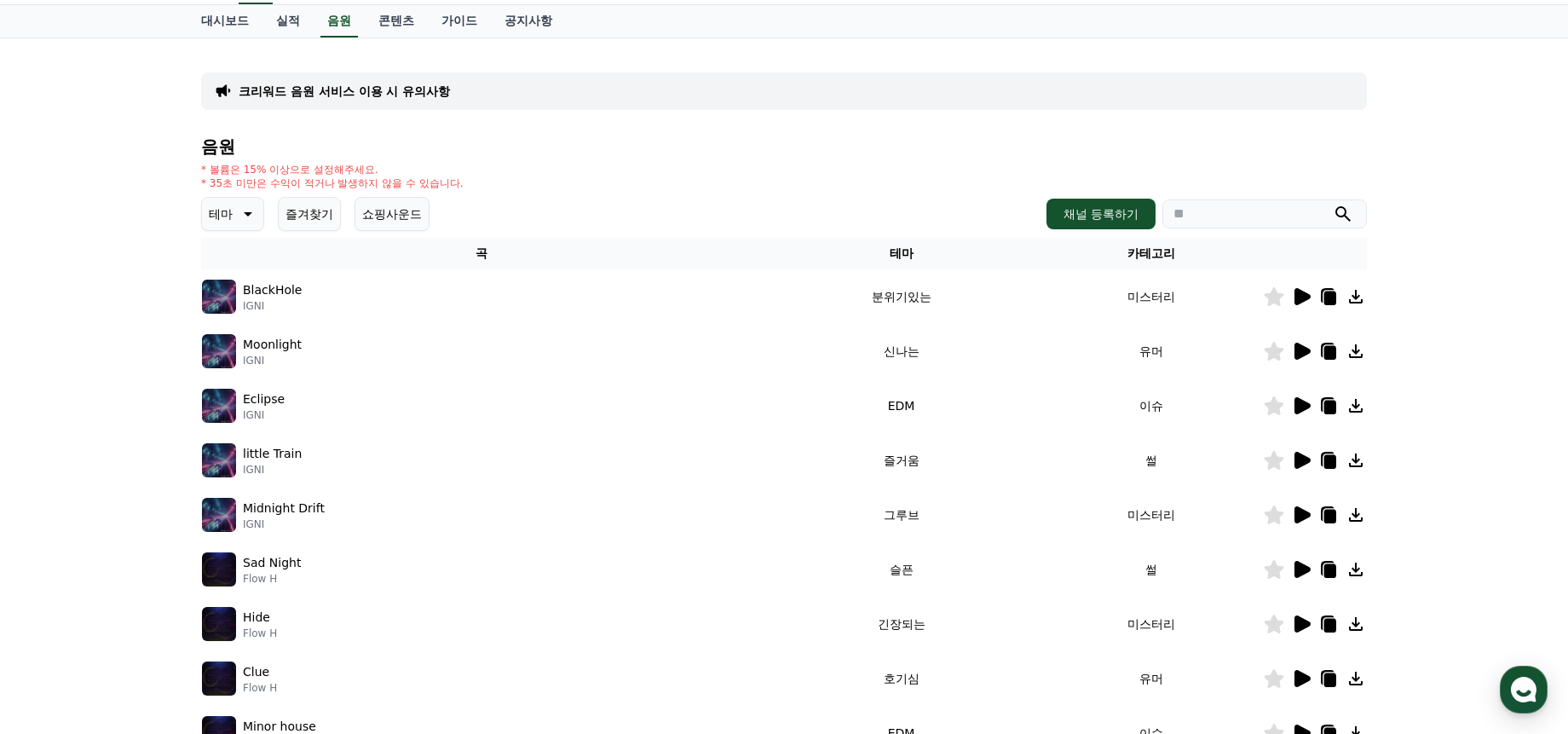
click at [209, 215] on p "테마" at bounding box center [220, 214] width 23 height 23
click at [233, 304] on button "통통튀는" at bounding box center [235, 311] width 61 height 38
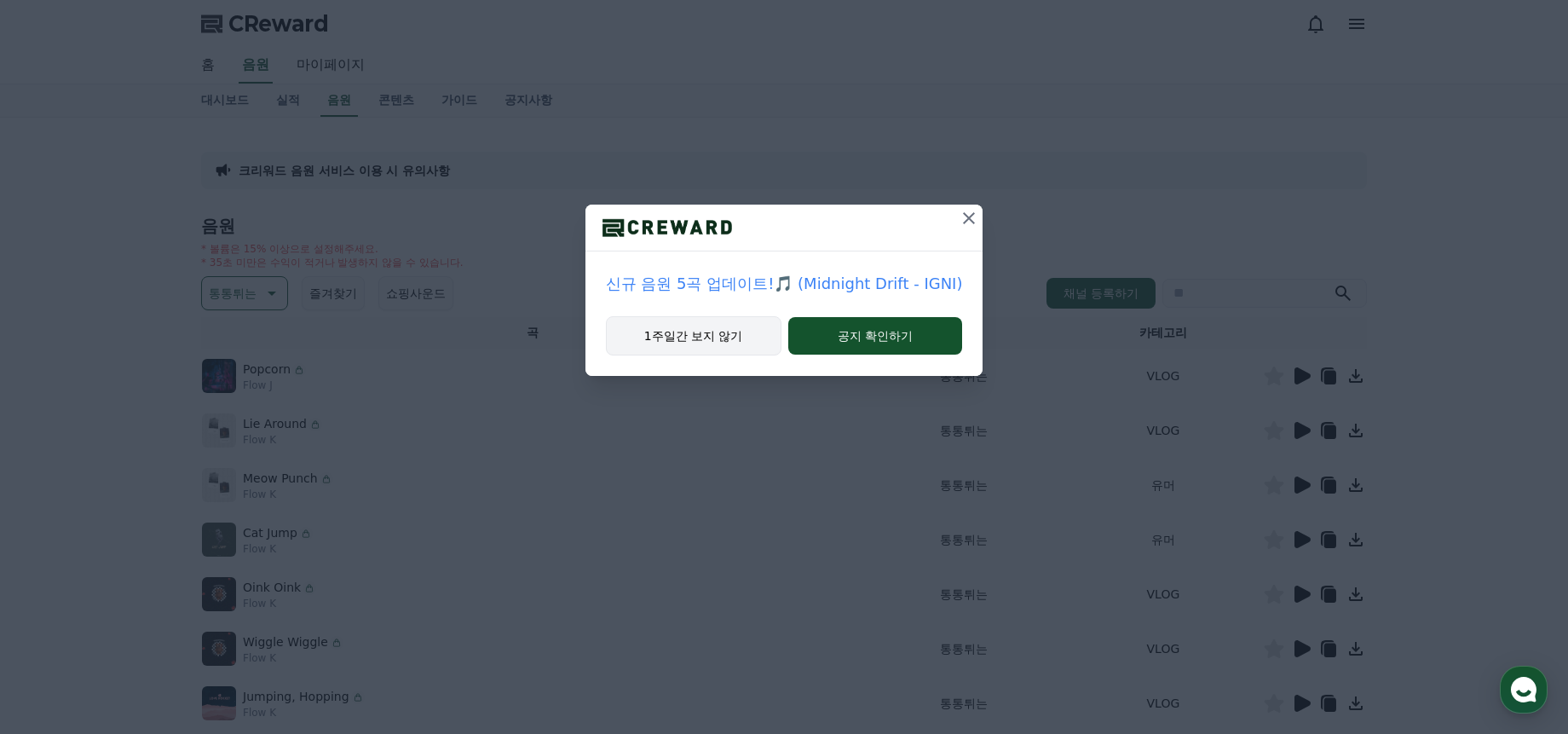
click at [769, 333] on button "1주일간 보지 않기" at bounding box center [693, 335] width 175 height 39
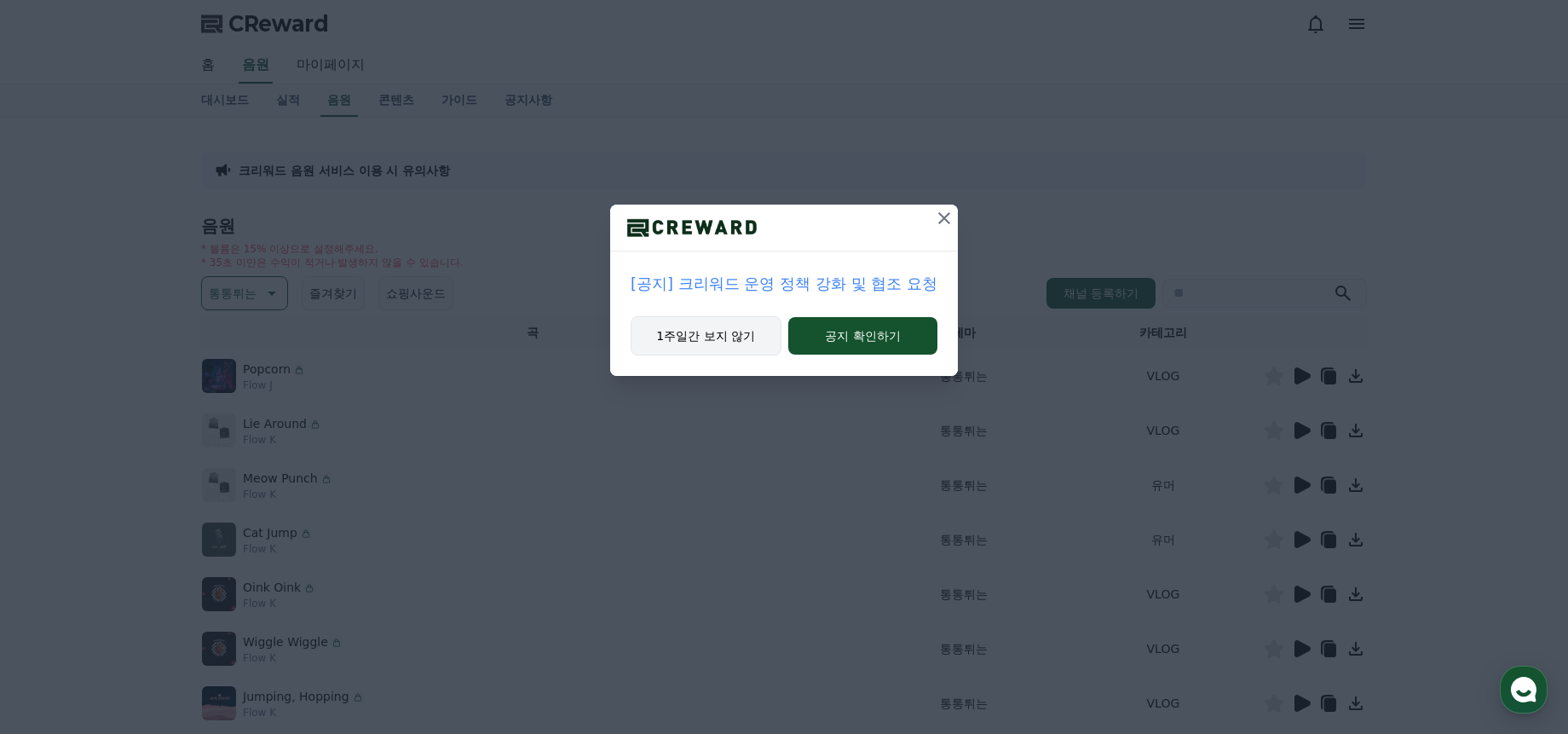
click at [711, 333] on button "1주일간 보지 않기" at bounding box center [706, 335] width 151 height 39
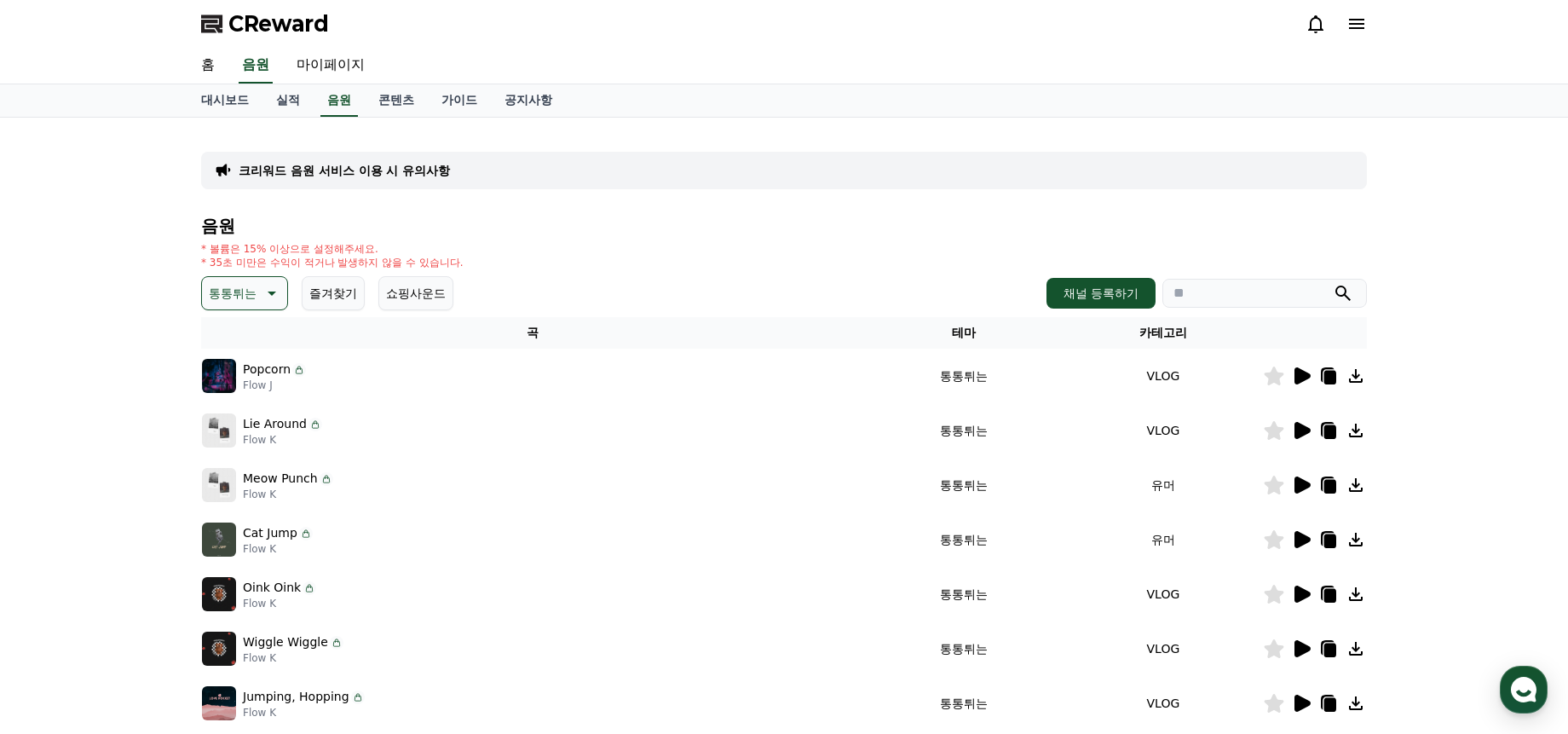
click at [1304, 373] on icon at bounding box center [1303, 376] width 16 height 17
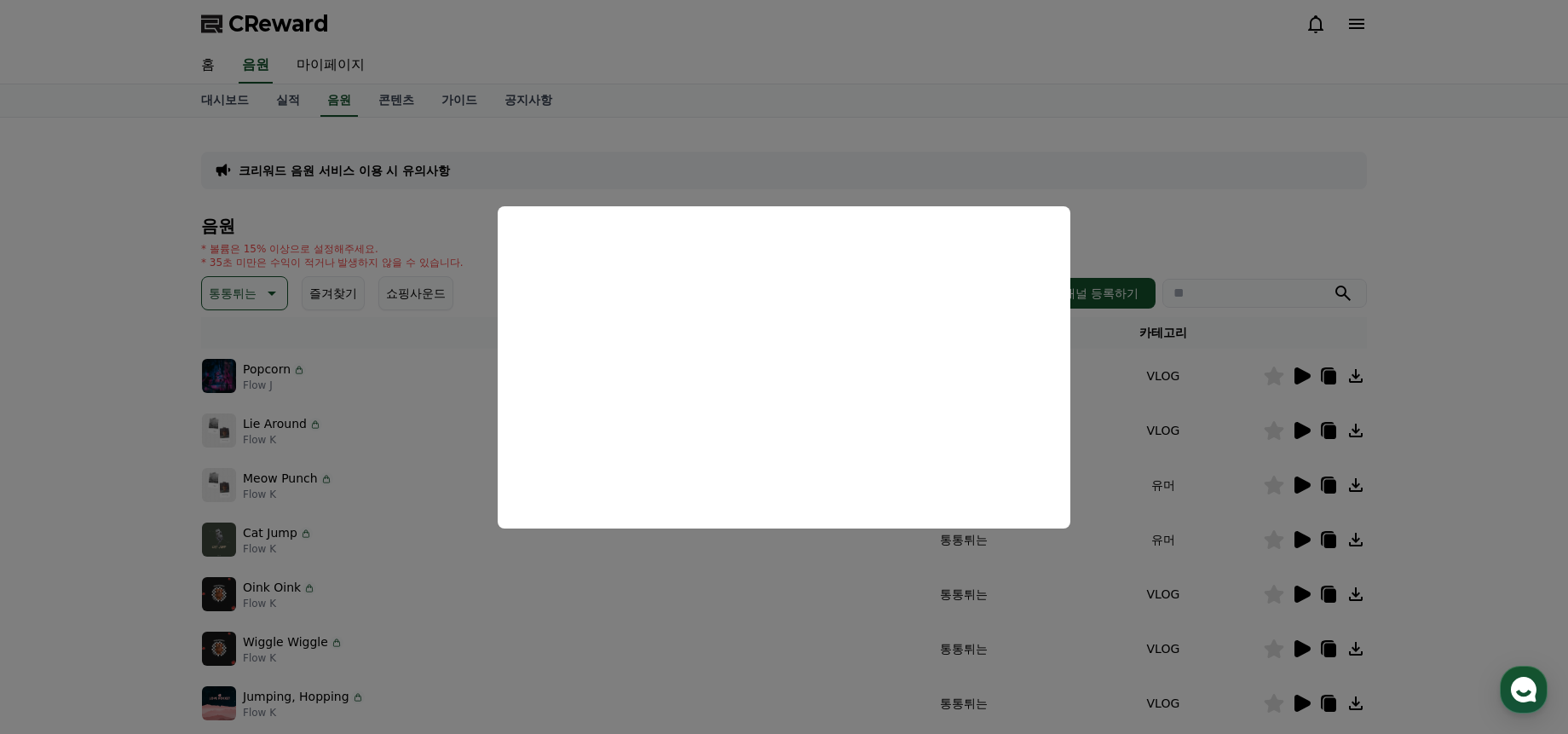
click at [625, 168] on button "close modal" at bounding box center [784, 367] width 1568 height 734
